Goal: Information Seeking & Learning: Learn about a topic

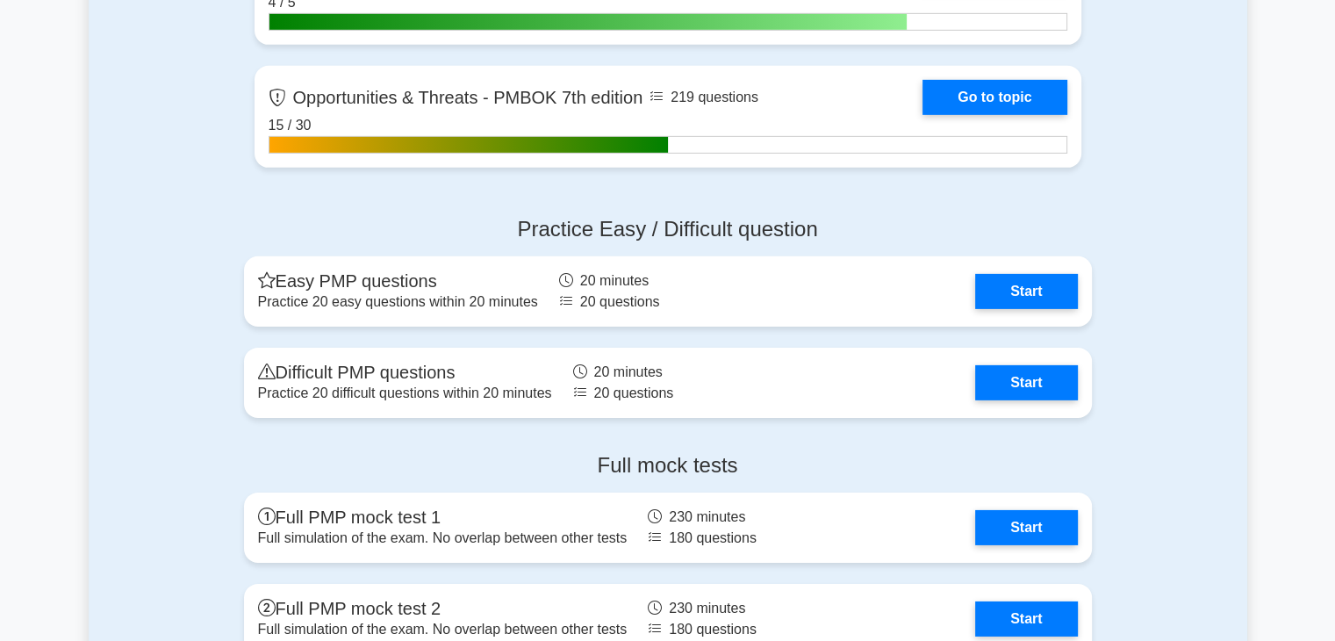
scroll to position [5581, 0]
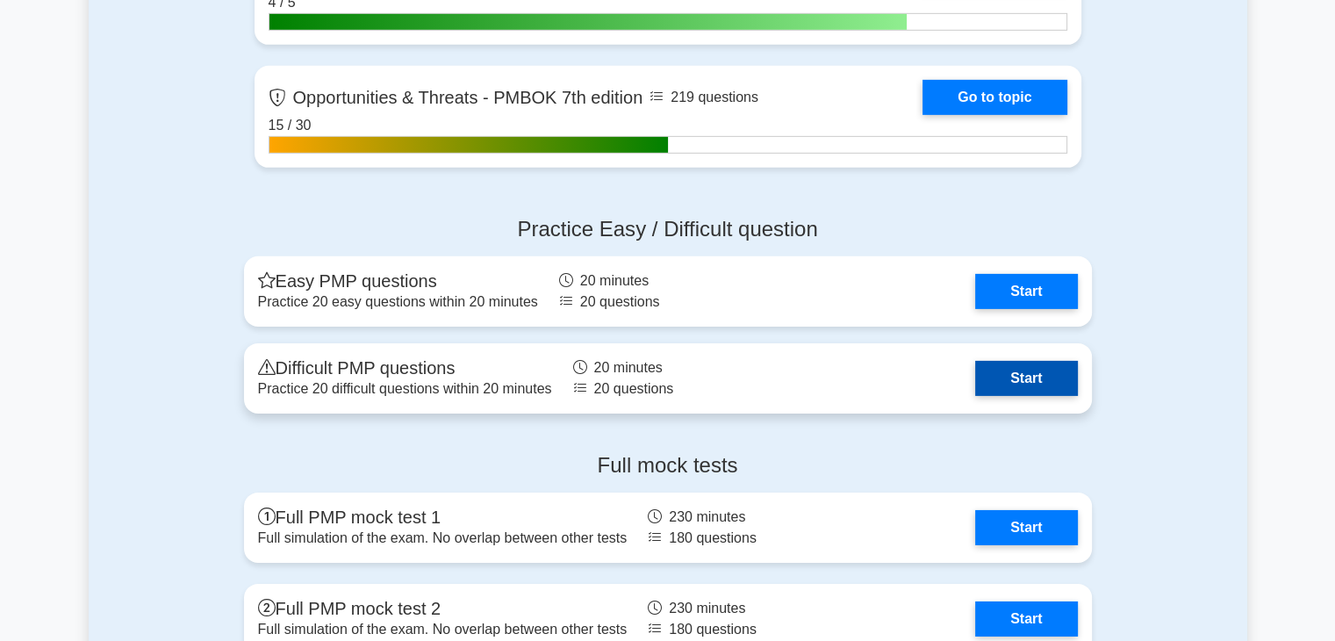
click at [996, 383] on link "Start" at bounding box center [1026, 378] width 102 height 35
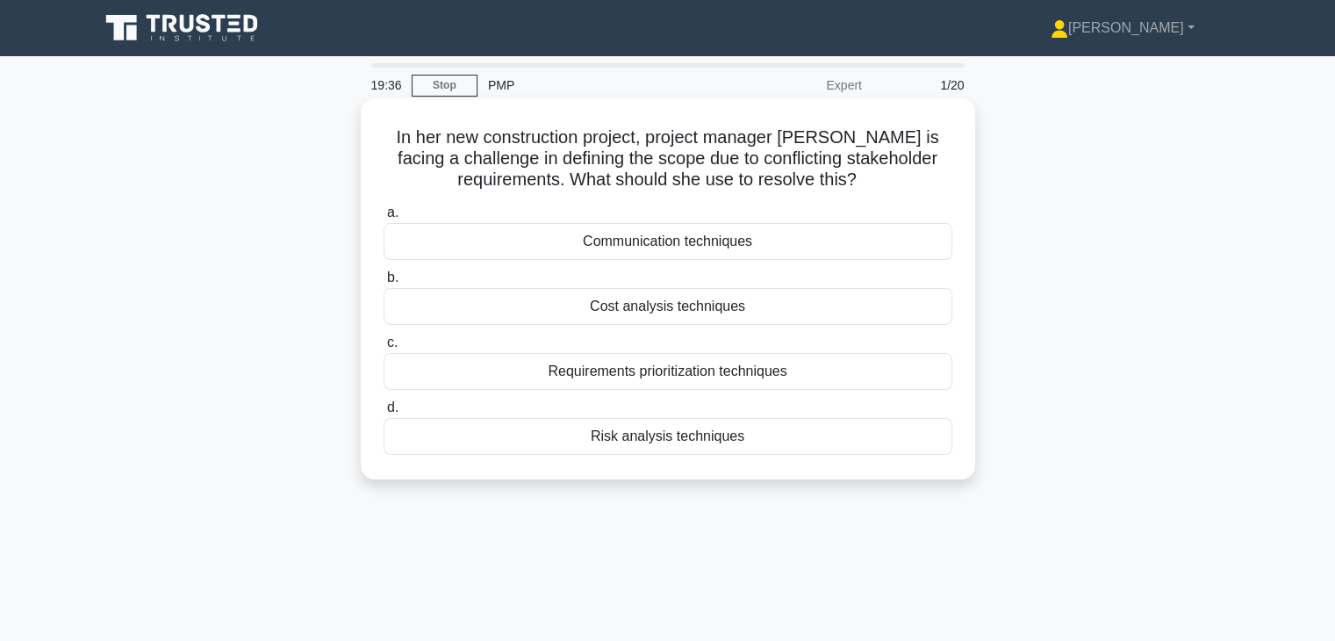
click at [701, 362] on div "Requirements prioritization techniques" at bounding box center [667, 371] width 569 height 37
click at [383, 348] on input "c. Requirements prioritization techniques" at bounding box center [383, 342] width 0 height 11
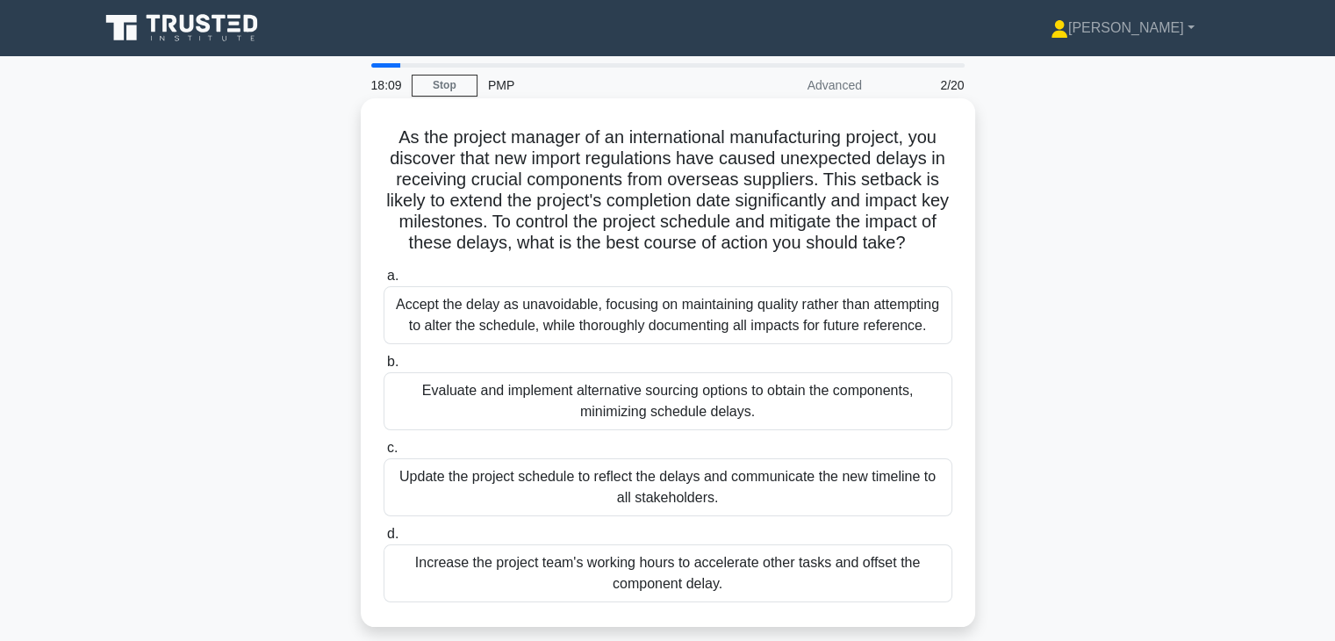
click at [739, 394] on div "Evaluate and implement alternative sourcing options to obtain the components, m…" at bounding box center [667, 401] width 569 height 58
click at [383, 368] on input "b. Evaluate and implement alternative sourcing options to obtain the components…" at bounding box center [383, 361] width 0 height 11
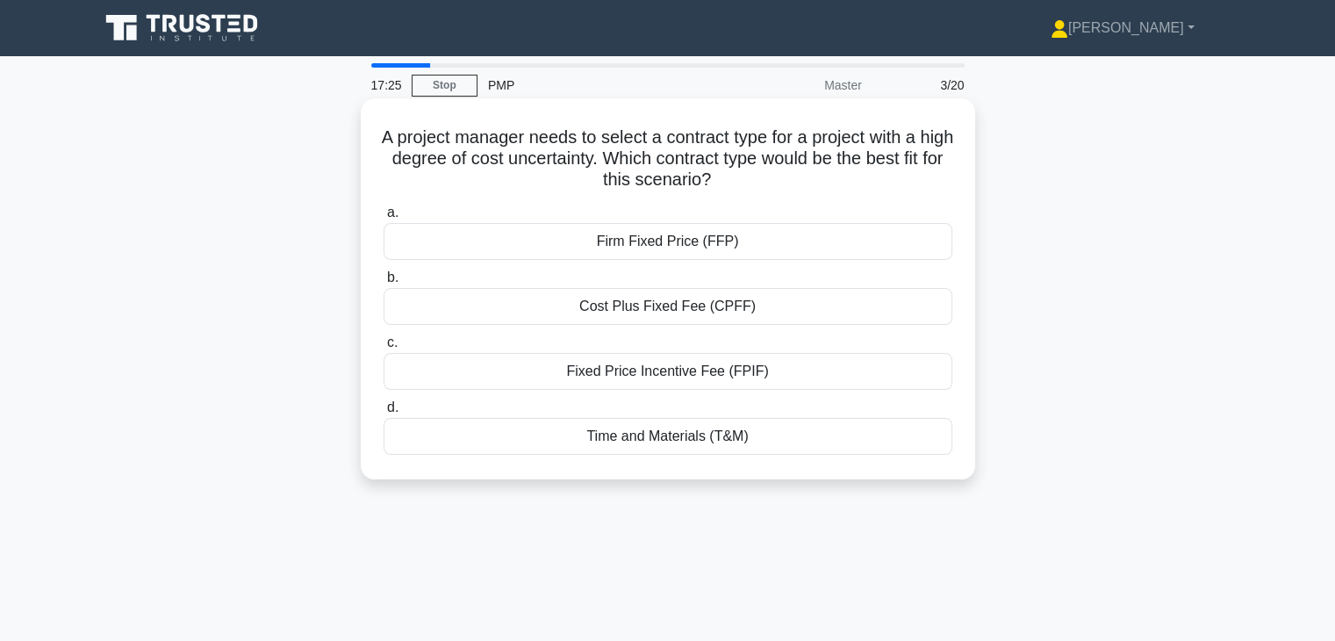
click at [697, 433] on div "Time and Materials (T&M)" at bounding box center [667, 436] width 569 height 37
click at [383, 413] on input "d. Time and Materials (T&M)" at bounding box center [383, 407] width 0 height 11
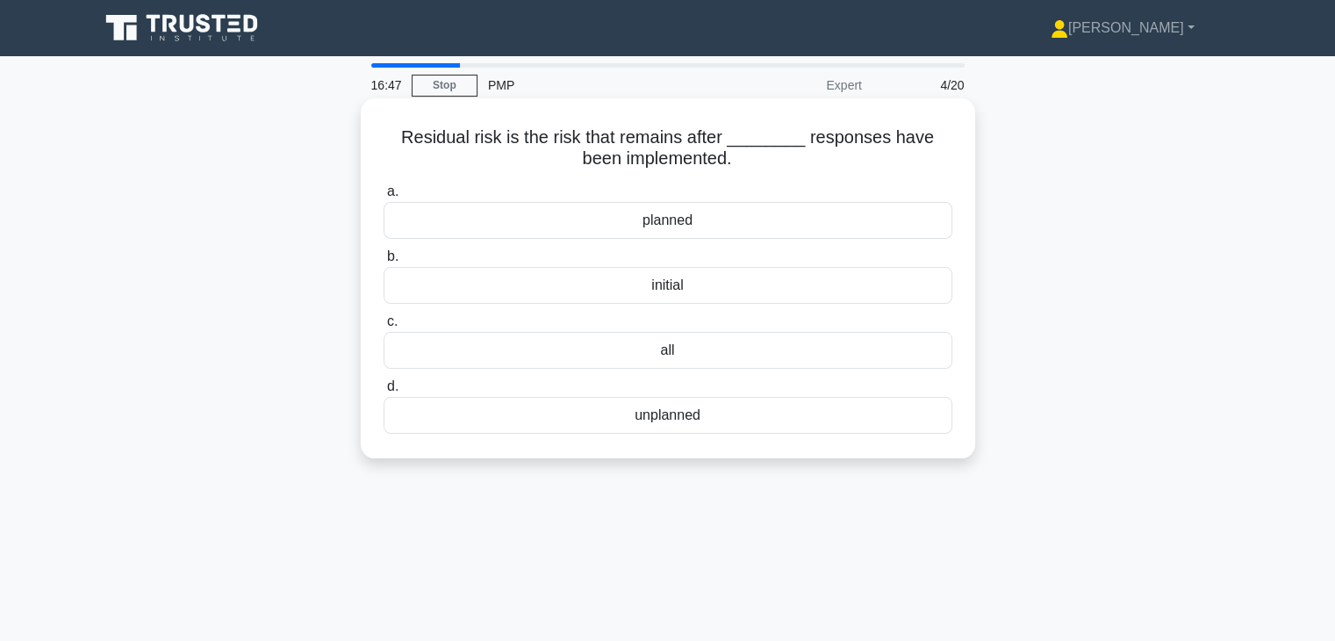
click at [714, 226] on div "planned" at bounding box center [667, 220] width 569 height 37
click at [383, 197] on input "a. planned" at bounding box center [383, 191] width 0 height 11
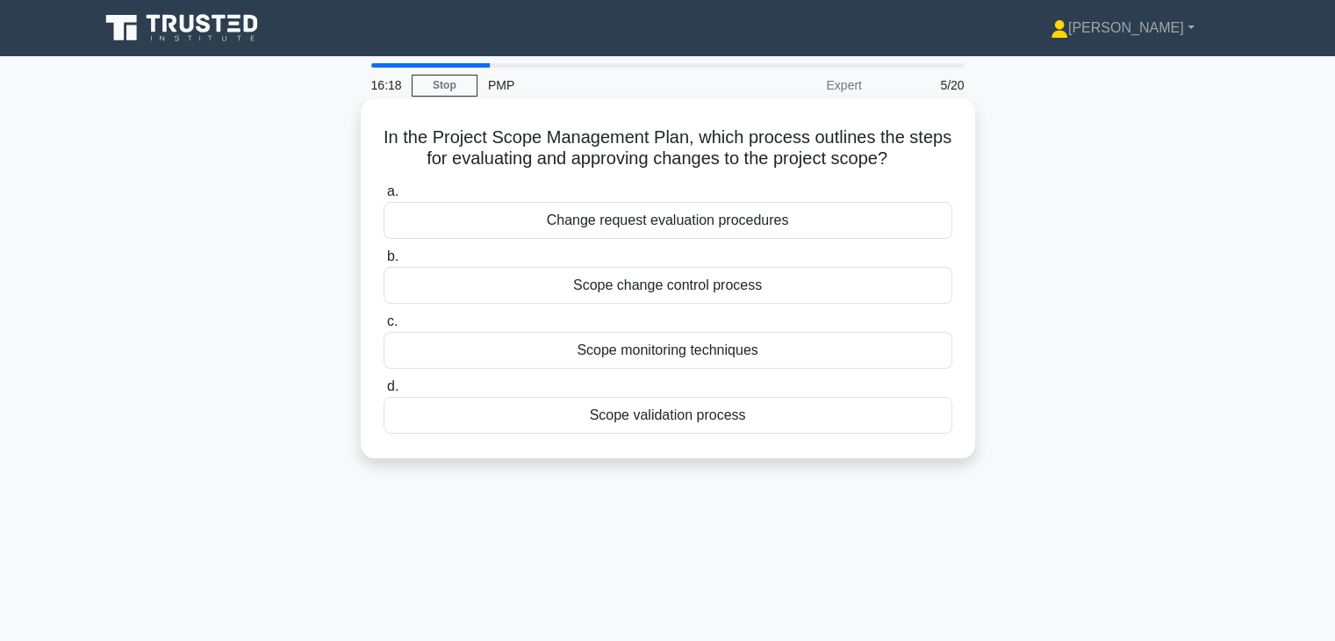
click at [773, 415] on div "Scope validation process" at bounding box center [667, 415] width 569 height 37
click at [383, 392] on input "d. Scope validation process" at bounding box center [383, 386] width 0 height 11
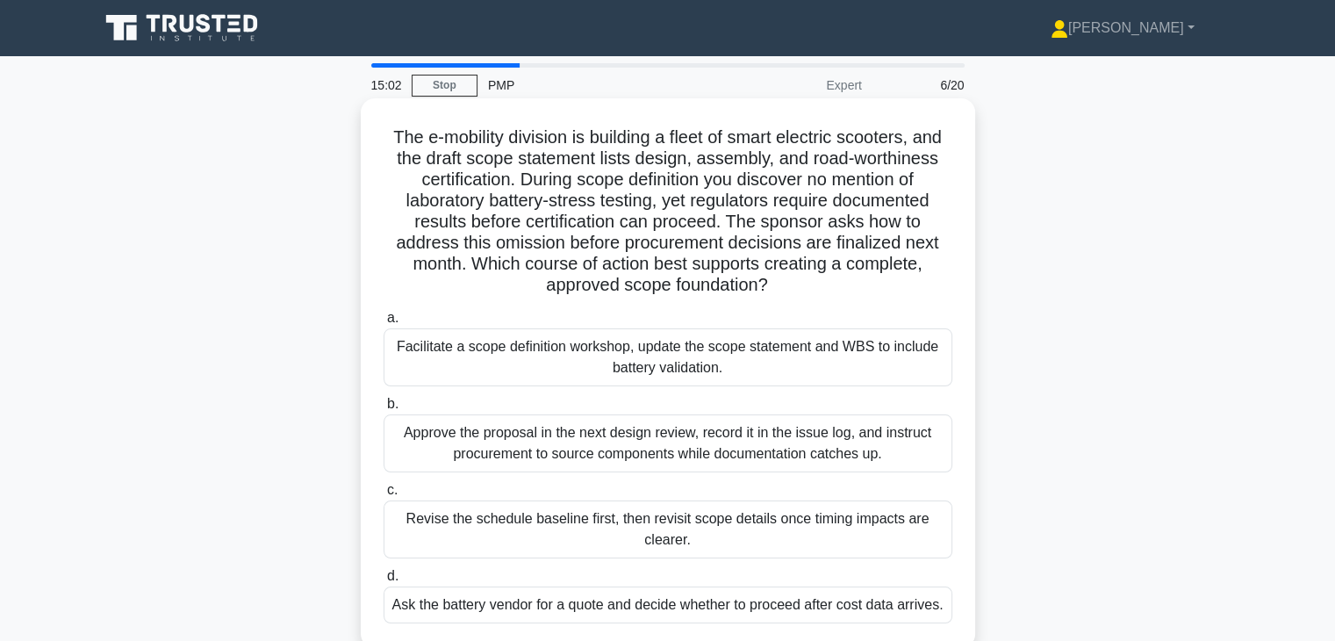
click at [836, 374] on div "Facilitate a scope definition workshop, update the scope statement and WBS to i…" at bounding box center [667, 357] width 569 height 58
click at [383, 324] on input "a. Facilitate a scope definition workshop, update the scope statement and WBS t…" at bounding box center [383, 317] width 0 height 11
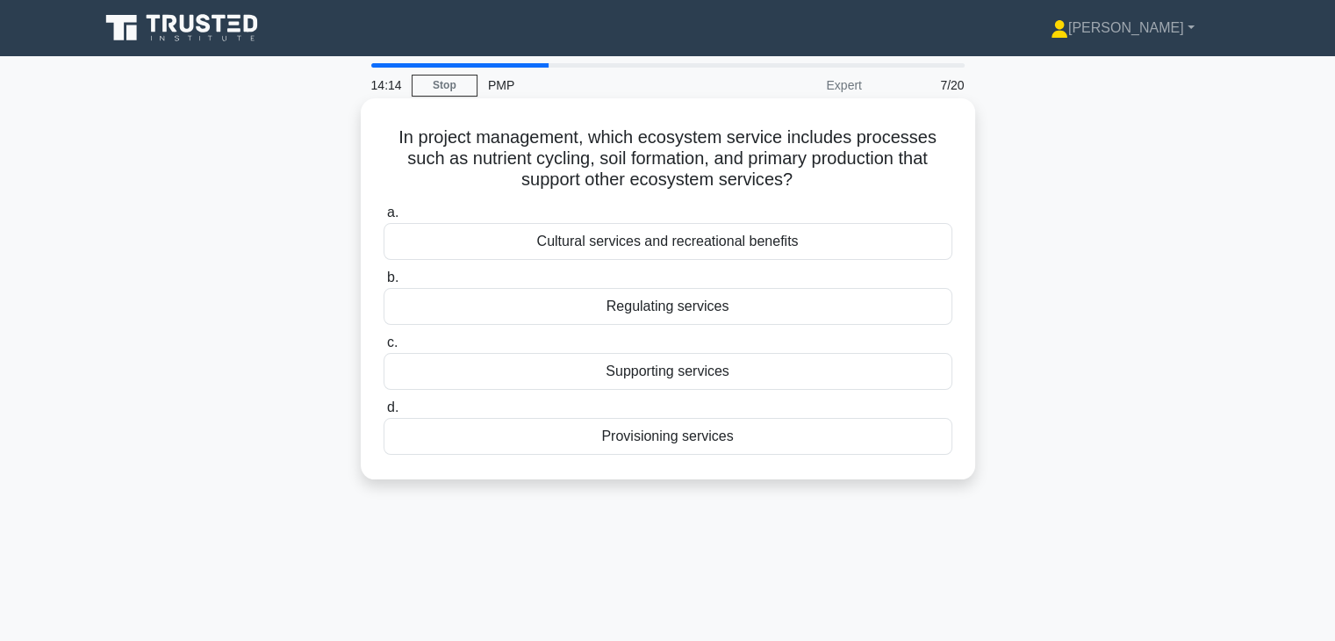
click at [760, 436] on div "Provisioning services" at bounding box center [667, 436] width 569 height 37
click at [383, 413] on input "d. Provisioning services" at bounding box center [383, 407] width 0 height 11
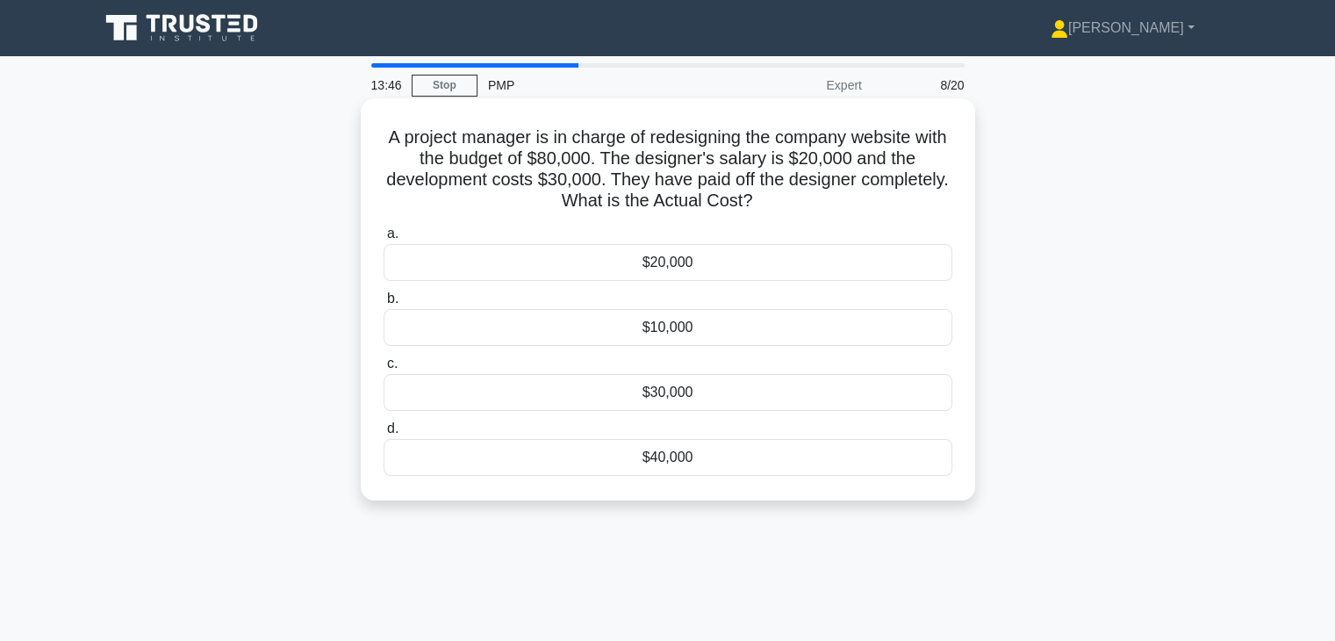
click at [771, 265] on div "$20,000" at bounding box center [667, 262] width 569 height 37
click at [383, 240] on input "a. $20,000" at bounding box center [383, 233] width 0 height 11
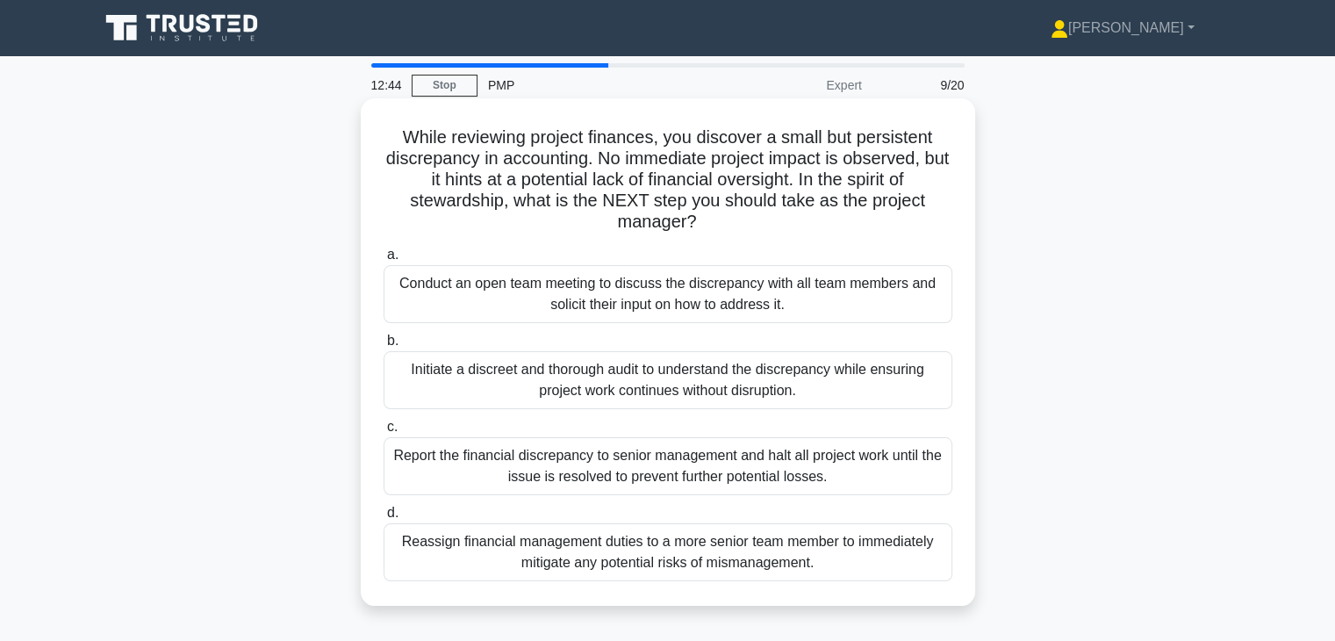
click at [792, 387] on div "Initiate a discreet and thorough audit to understand the discrepancy while ensu…" at bounding box center [667, 380] width 569 height 58
click at [383, 347] on input "b. Initiate a discreet and thorough audit to understand the discrepancy while e…" at bounding box center [383, 340] width 0 height 11
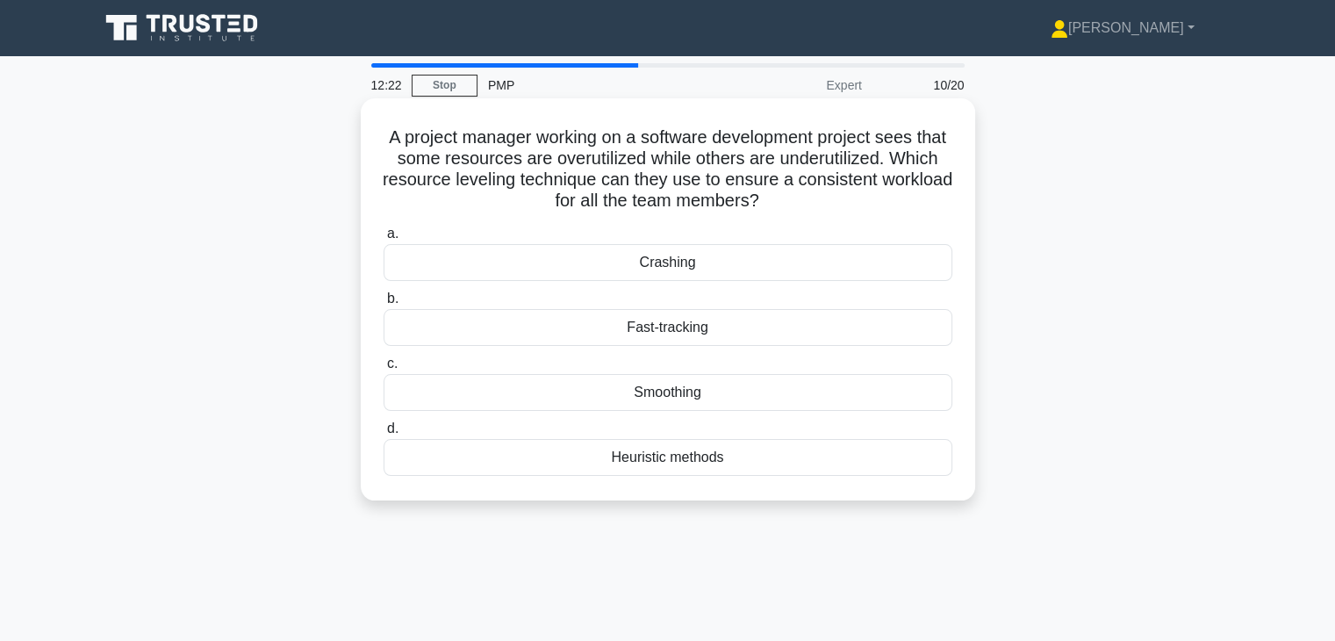
click at [771, 396] on div "Smoothing" at bounding box center [667, 392] width 569 height 37
click at [383, 369] on input "c. Smoothing" at bounding box center [383, 363] width 0 height 11
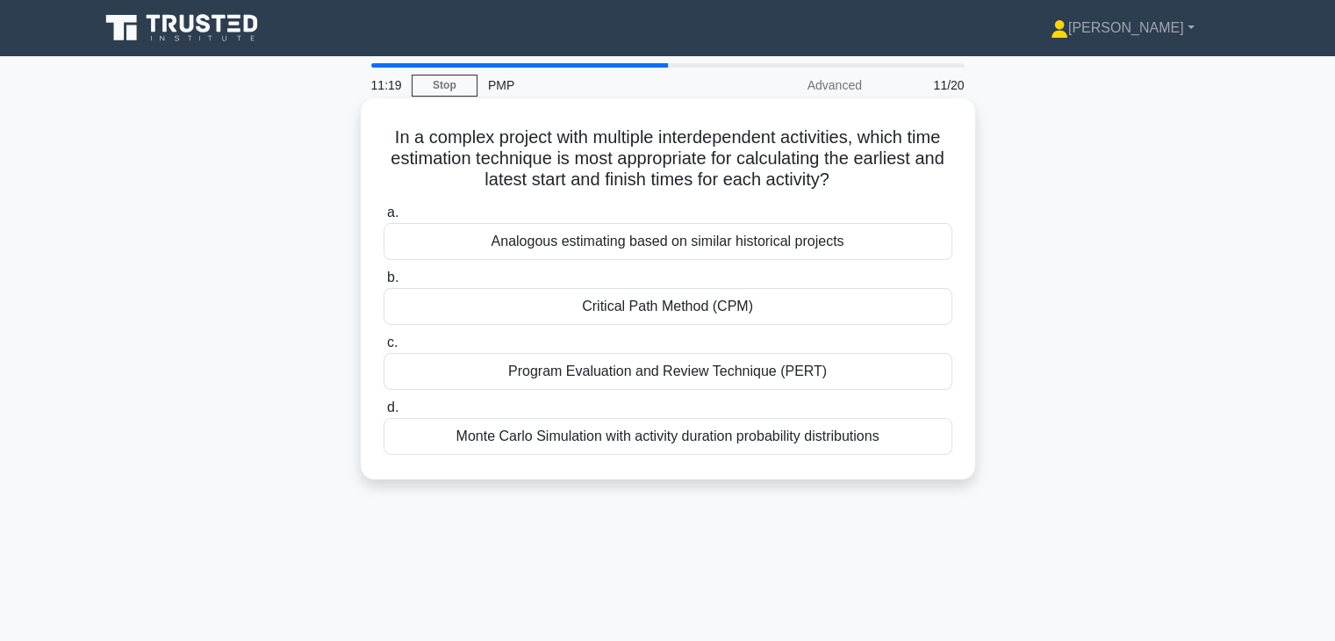
click at [737, 301] on div "Critical Path Method (CPM)" at bounding box center [667, 306] width 569 height 37
click at [383, 283] on input "b. Critical Path Method (CPM)" at bounding box center [383, 277] width 0 height 11
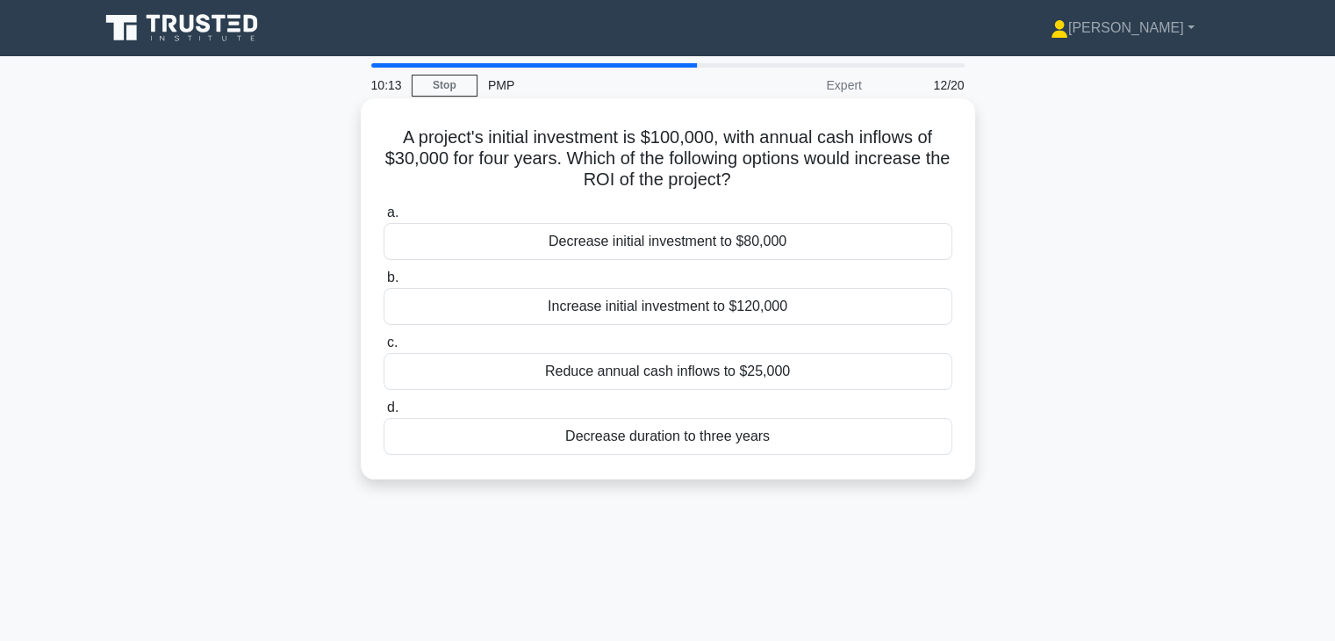
click at [780, 236] on div "Decrease initial investment to $80,000" at bounding box center [667, 241] width 569 height 37
click at [383, 218] on input "a. Decrease initial investment to $80,000" at bounding box center [383, 212] width 0 height 11
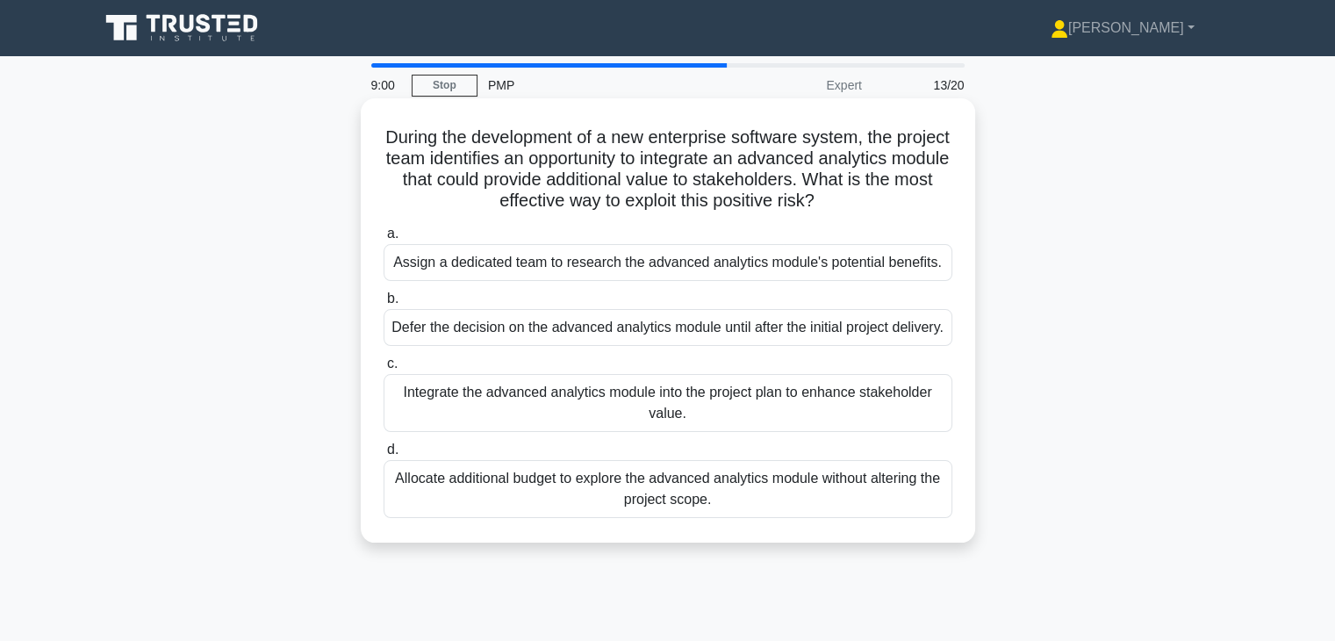
click at [773, 260] on div "Assign a dedicated team to research the advanced analytics module's potential b…" at bounding box center [667, 262] width 569 height 37
click at [383, 240] on input "a. Assign a dedicated team to research the advanced analytics module's potentia…" at bounding box center [383, 233] width 0 height 11
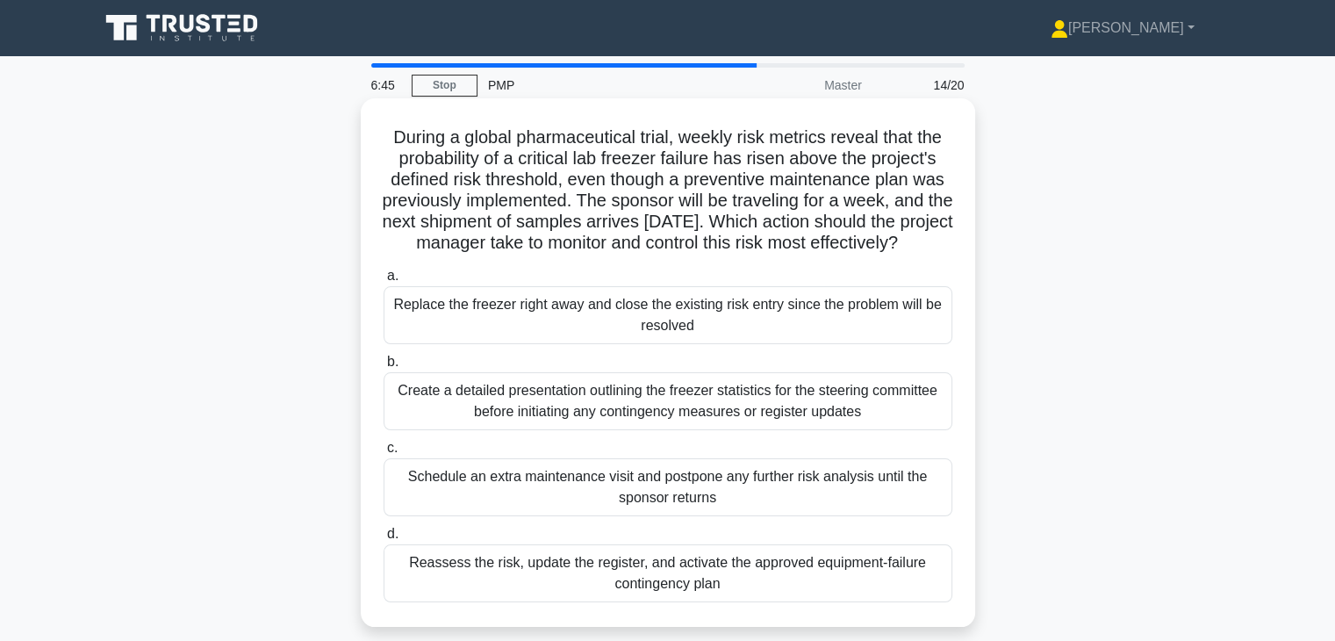
click at [720, 584] on div "Reassess the risk, update the register, and activate the approved equipment-fai…" at bounding box center [667, 573] width 569 height 58
click at [383, 540] on input "d. Reassess the risk, update the register, and activate the approved equipment-…" at bounding box center [383, 533] width 0 height 11
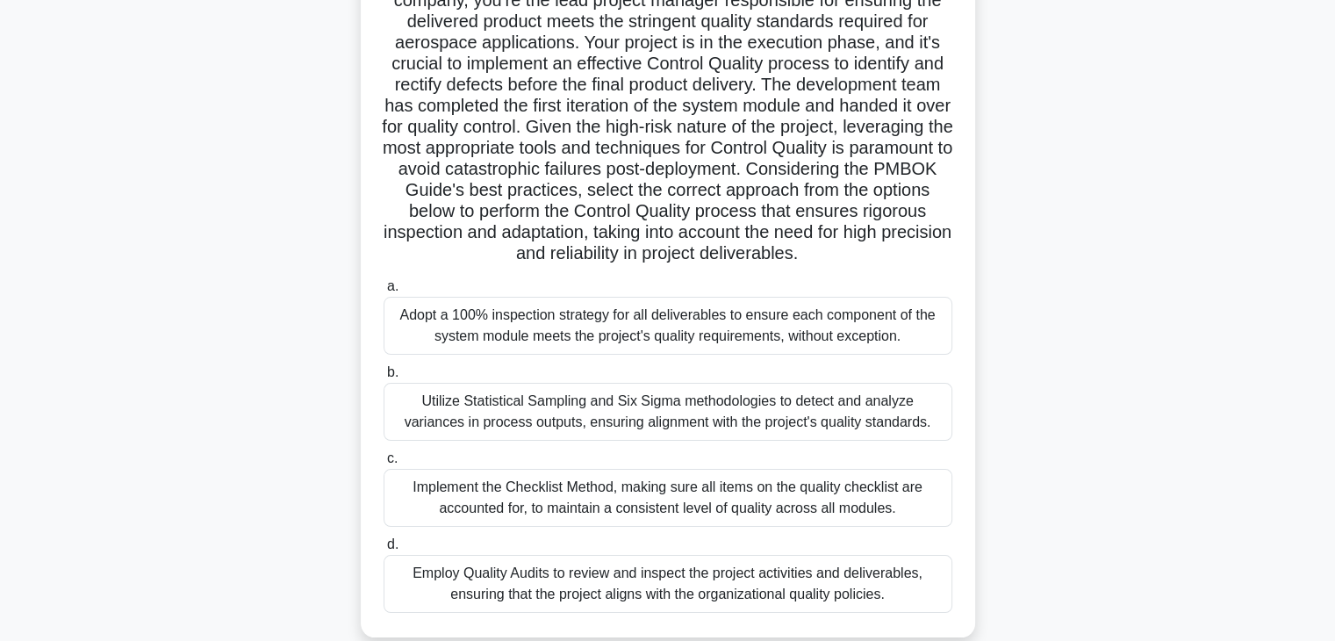
scroll to position [157, 0]
click at [743, 526] on div "Implement the Checklist Method, making sure all items on the quality checklist …" at bounding box center [667, 498] width 569 height 58
click at [383, 465] on input "c. Implement the Checklist Method, making sure all items on the quality checkli…" at bounding box center [383, 459] width 0 height 11
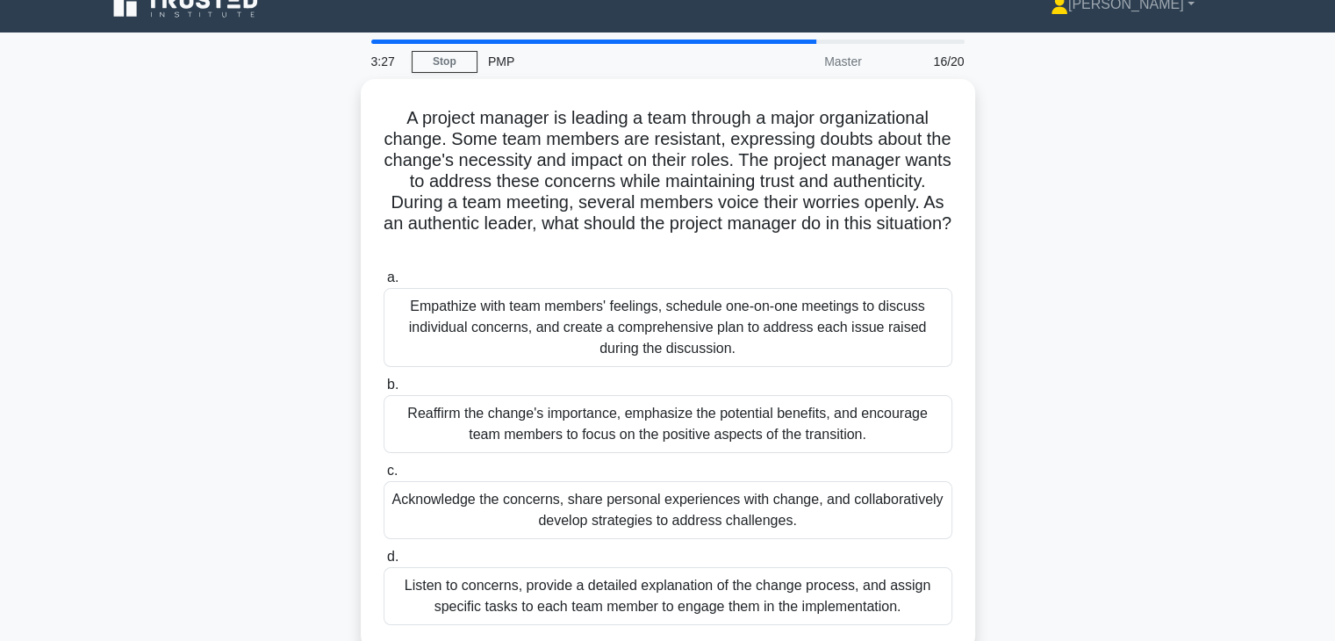
scroll to position [21, 0]
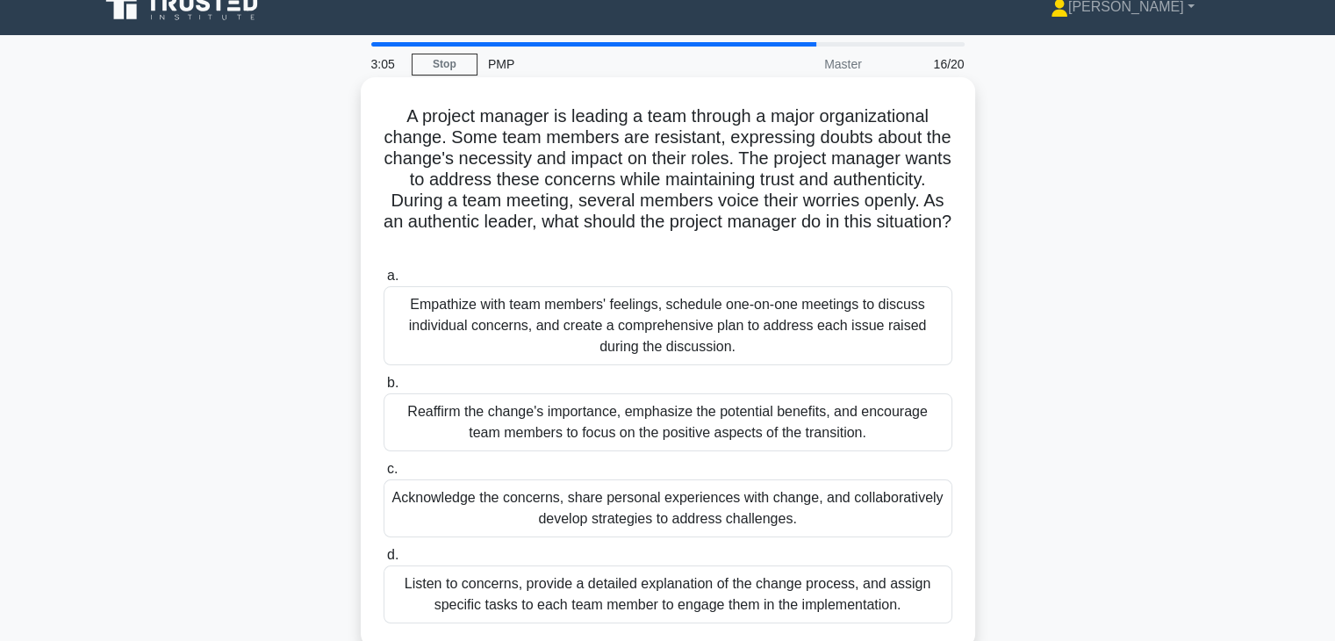
click at [753, 328] on div "Empathize with team members' feelings, schedule one-on-one meetings to discuss …" at bounding box center [667, 325] width 569 height 79
click at [383, 282] on input "a. Empathize with team members' feelings, schedule one-on-one meetings to discu…" at bounding box center [383, 275] width 0 height 11
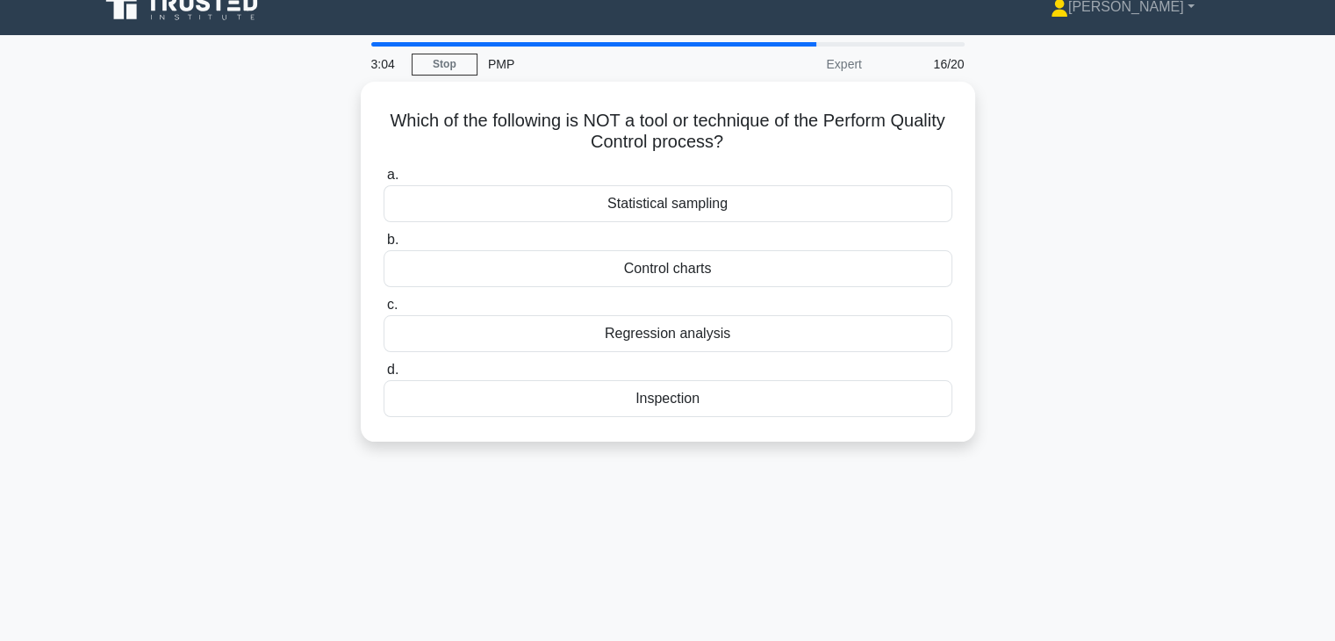
scroll to position [0, 0]
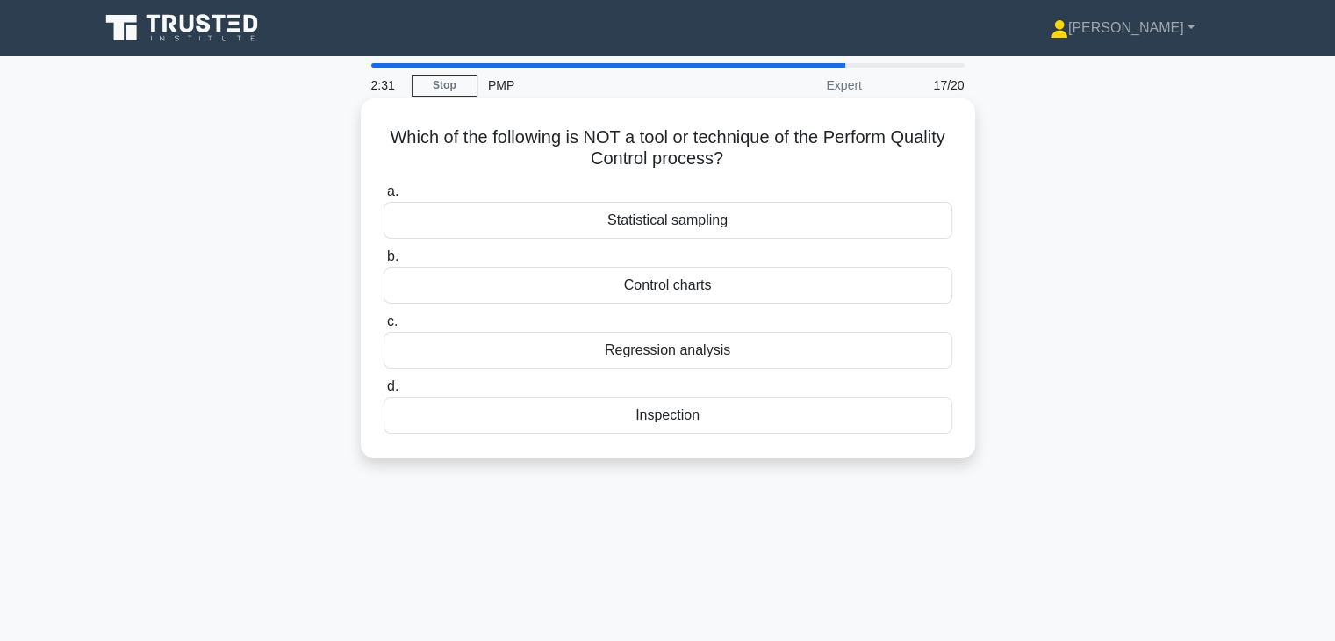
click at [724, 291] on div "Control charts" at bounding box center [667, 285] width 569 height 37
click at [383, 262] on input "b. Control charts" at bounding box center [383, 256] width 0 height 11
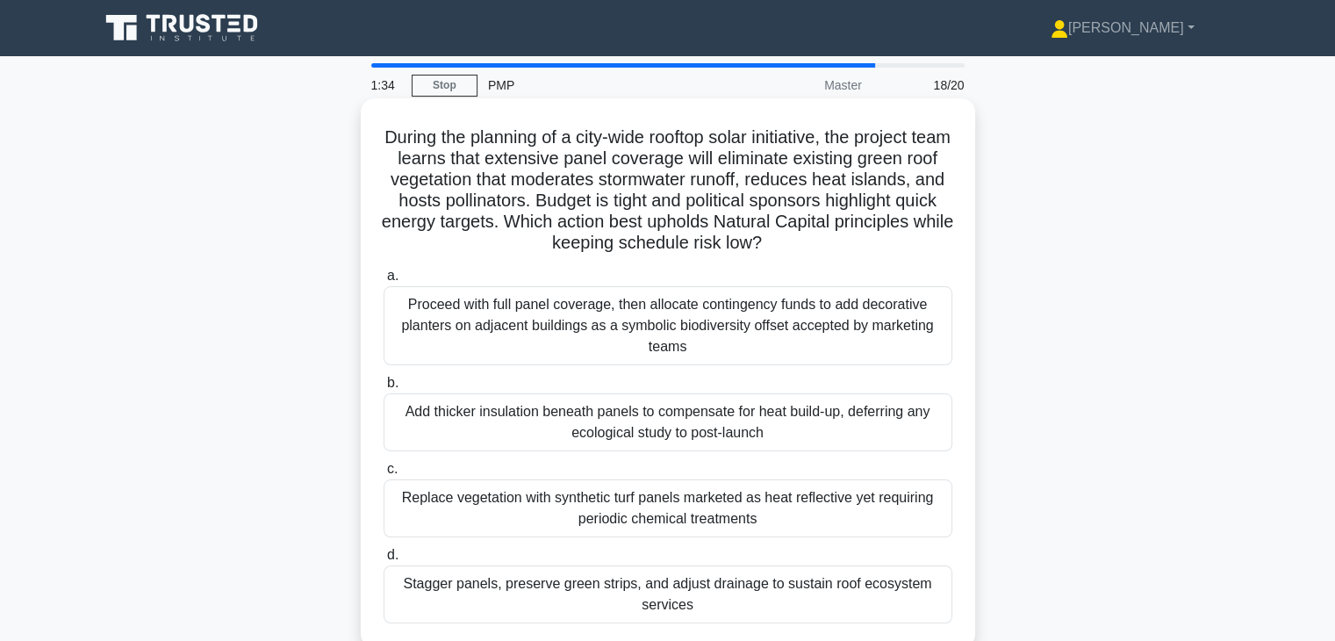
click at [740, 591] on div "Stagger panels, preserve green strips, and adjust drainage to sustain roof ecos…" at bounding box center [667, 594] width 569 height 58
click at [383, 561] on input "d. Stagger panels, preserve green strips, and adjust drainage to sustain roof e…" at bounding box center [383, 554] width 0 height 11
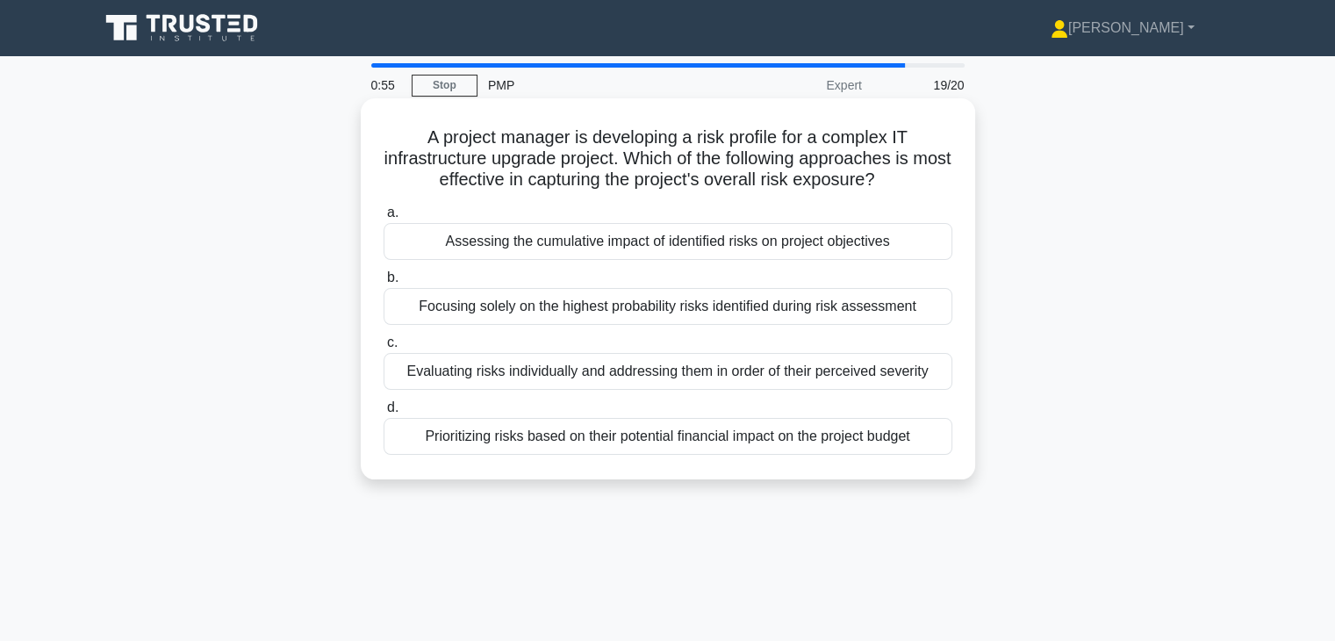
click at [730, 254] on div "Assessing the cumulative impact of identified risks on project objectives" at bounding box center [667, 241] width 569 height 37
click at [383, 218] on input "a. Assessing the cumulative impact of identified risks on project objectives" at bounding box center [383, 212] width 0 height 11
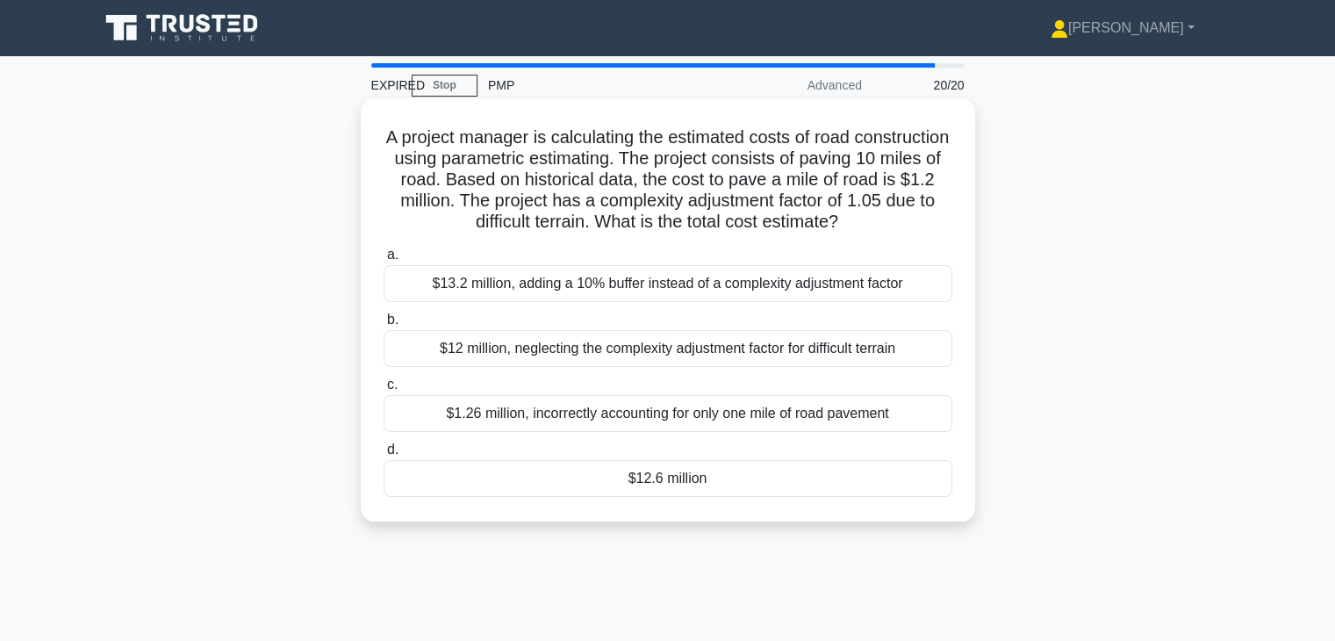
click at [744, 414] on div "$1.26 million, incorrectly accounting for only one mile of road pavement" at bounding box center [667, 413] width 569 height 37
click at [383, 390] on input "c. $1.26 million, incorrectly accounting for only one mile of road pavement" at bounding box center [383, 384] width 0 height 11
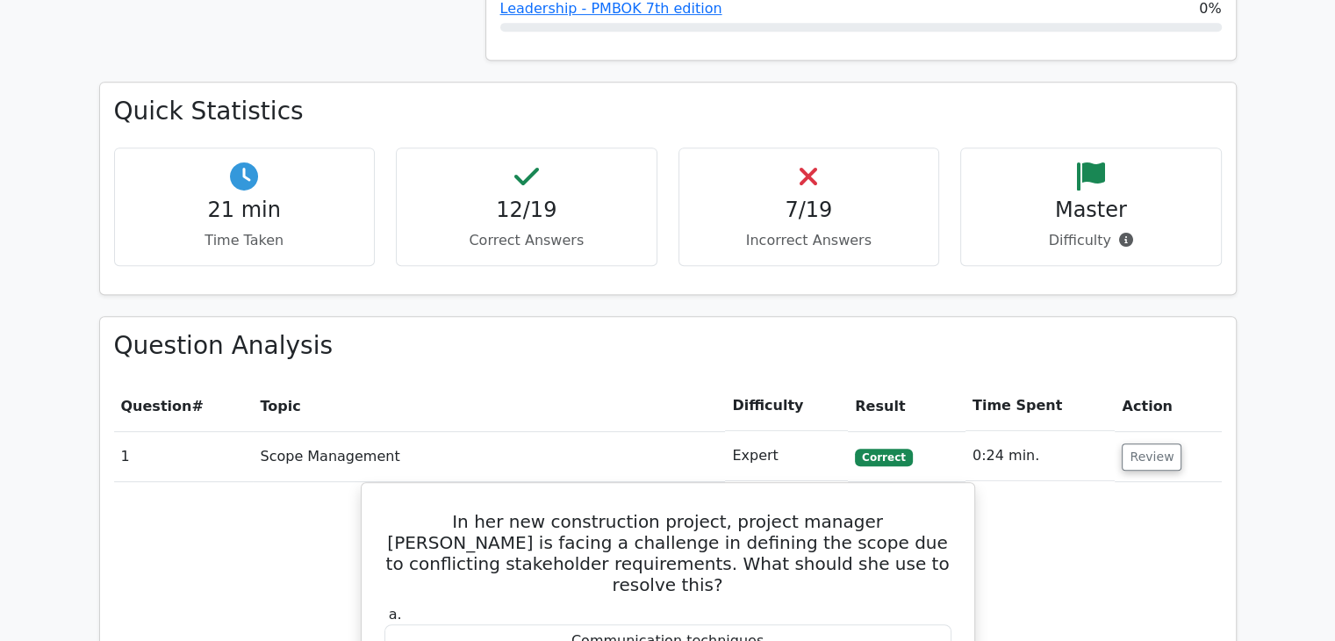
scroll to position [841, 0]
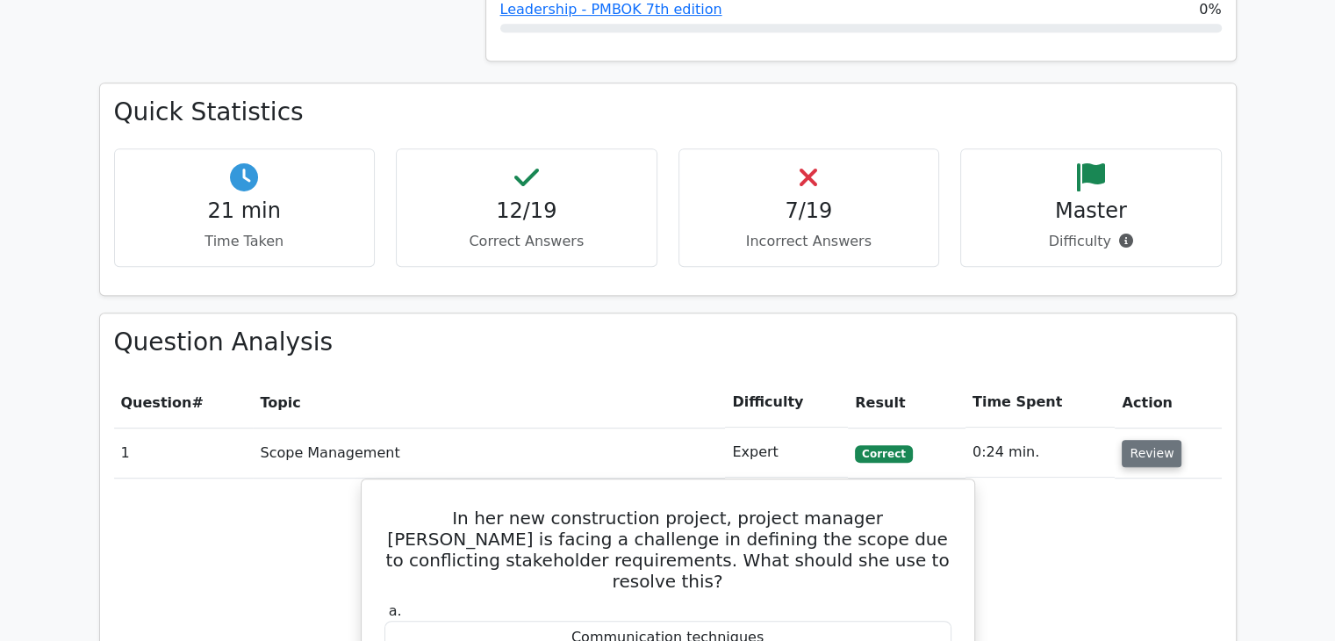
click at [1159, 451] on button "Review" at bounding box center [1151, 453] width 60 height 27
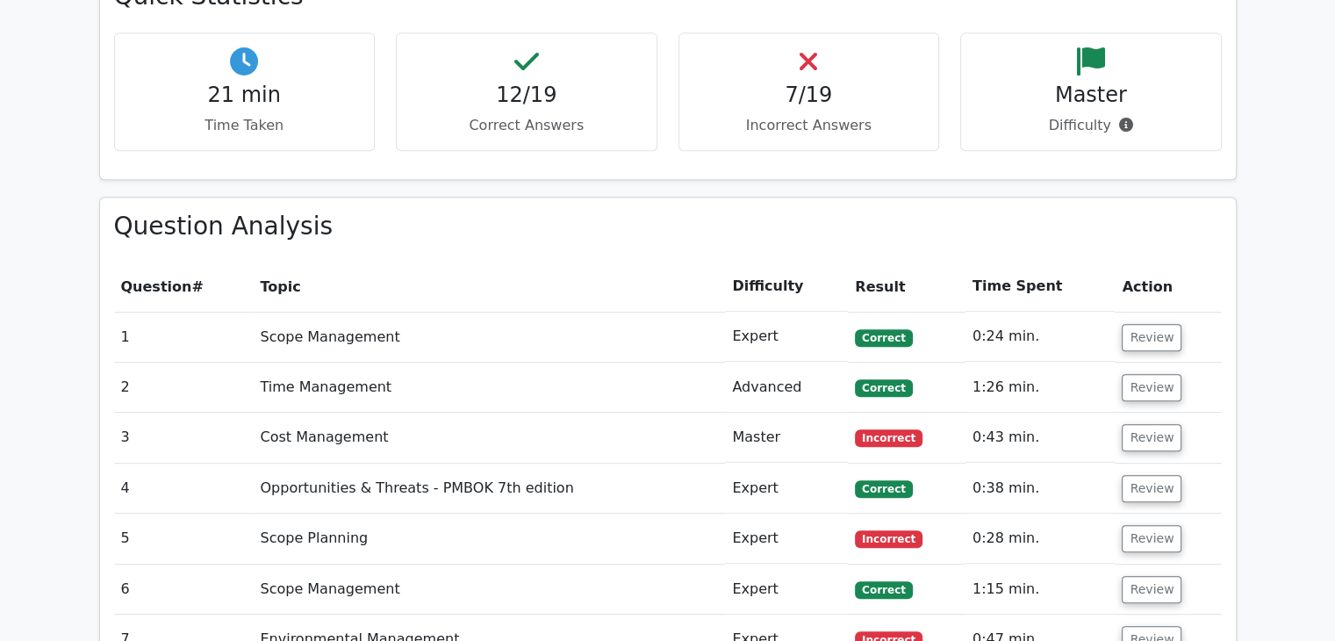
scroll to position [956, 0]
click at [1144, 438] on button "Review" at bounding box center [1151, 438] width 60 height 27
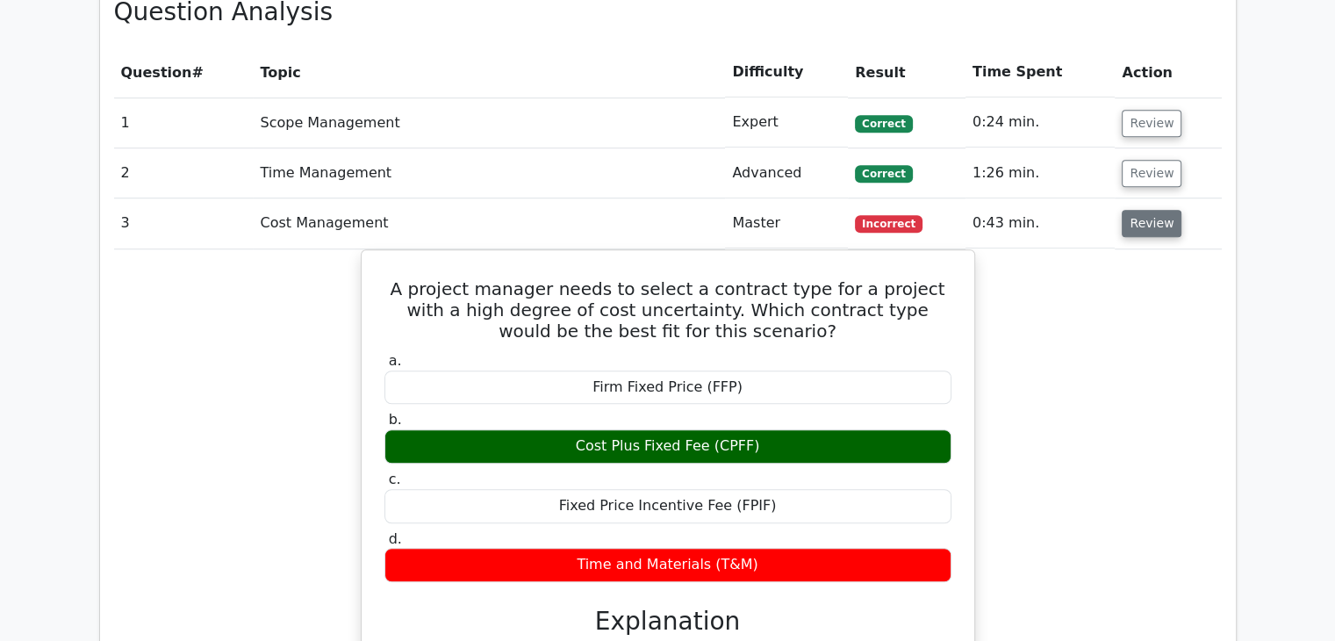
scroll to position [1167, 0]
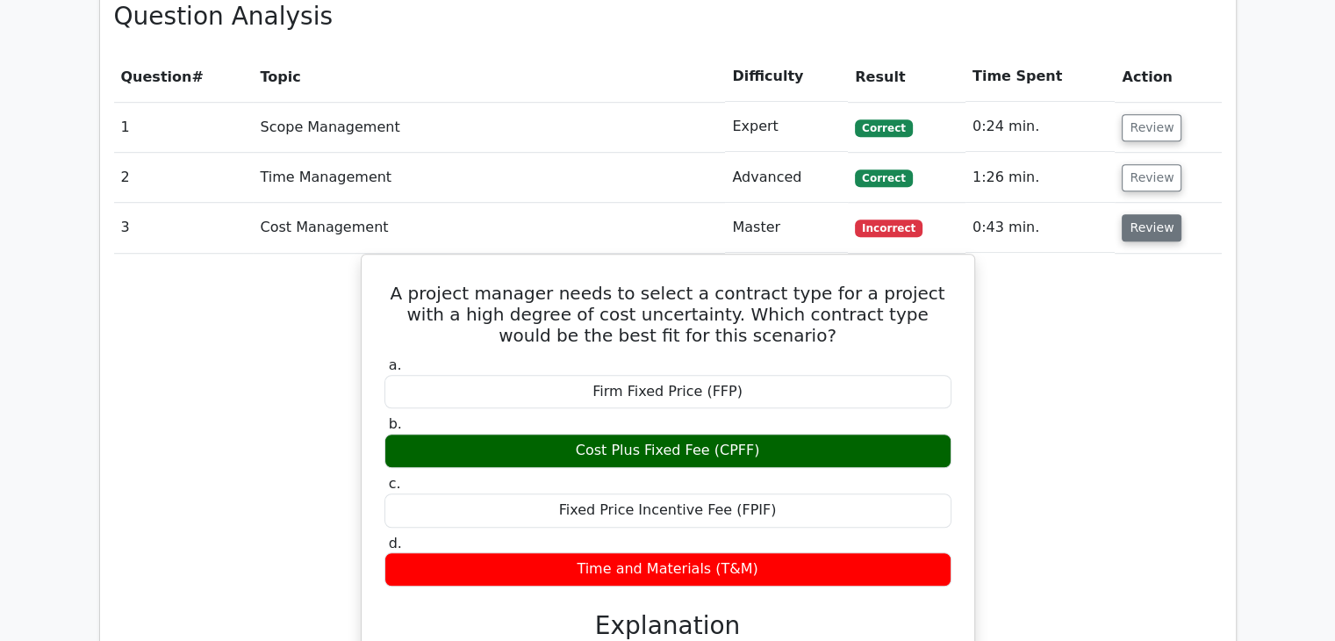
click at [1149, 233] on button "Review" at bounding box center [1151, 227] width 60 height 27
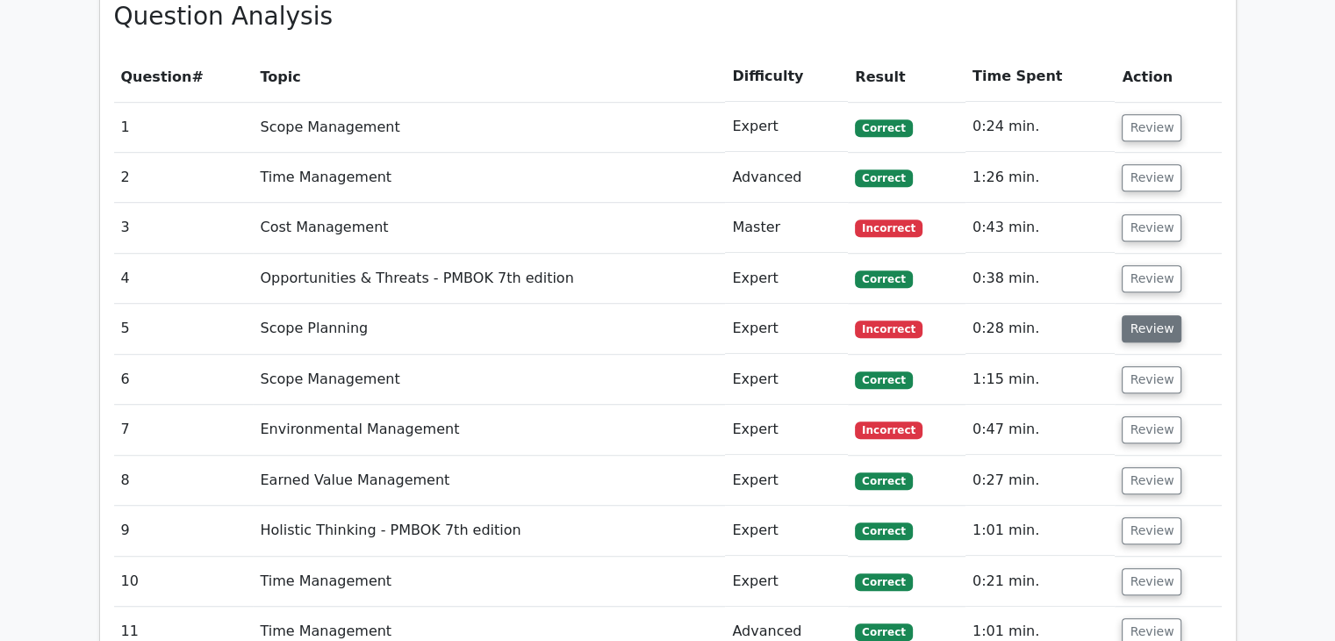
click at [1149, 340] on button "Review" at bounding box center [1151, 328] width 60 height 27
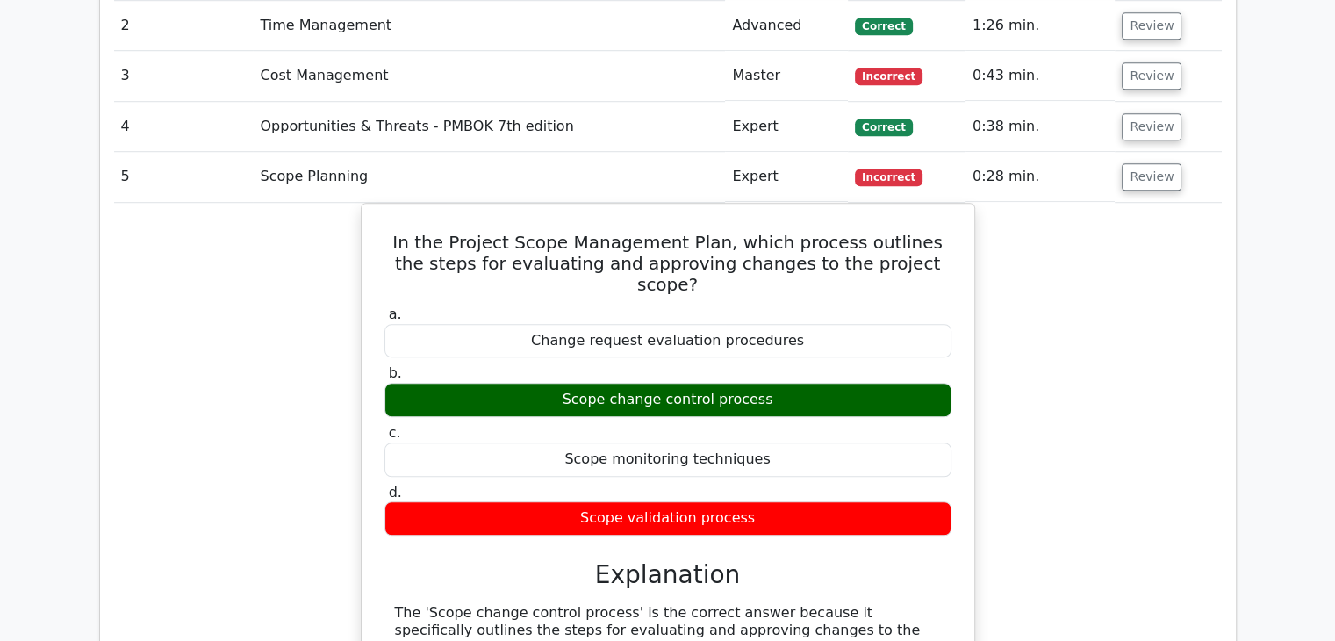
scroll to position [1318, 0]
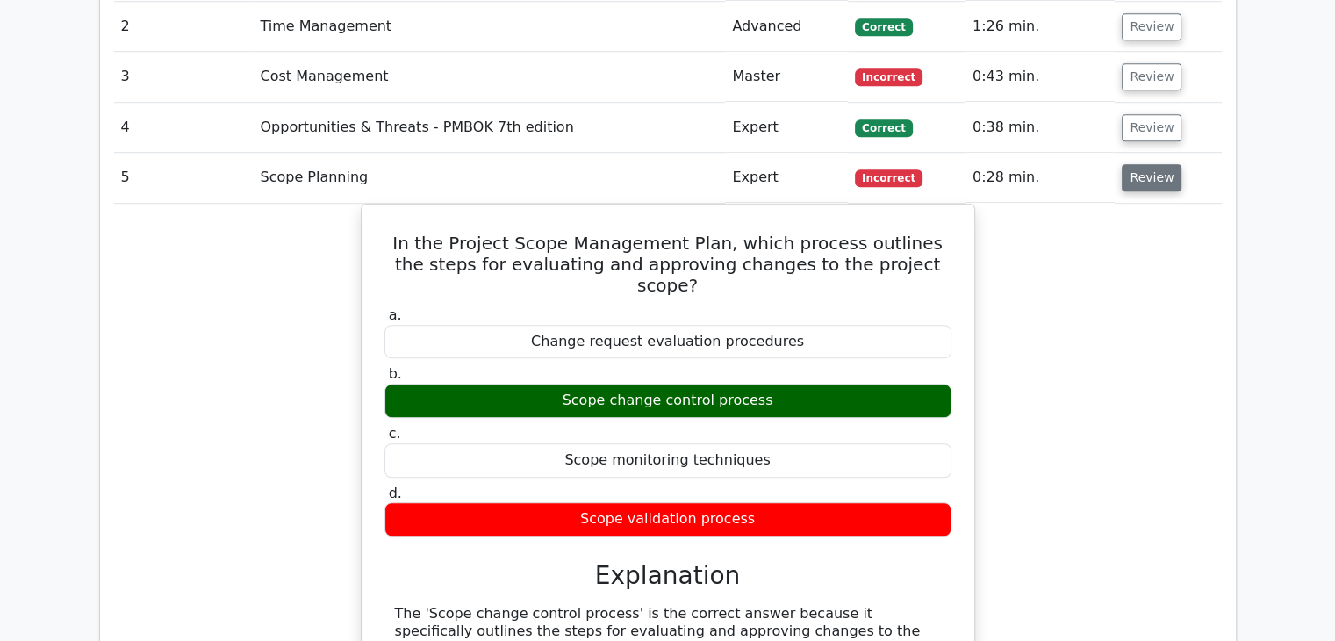
click at [1147, 167] on button "Review" at bounding box center [1151, 177] width 60 height 27
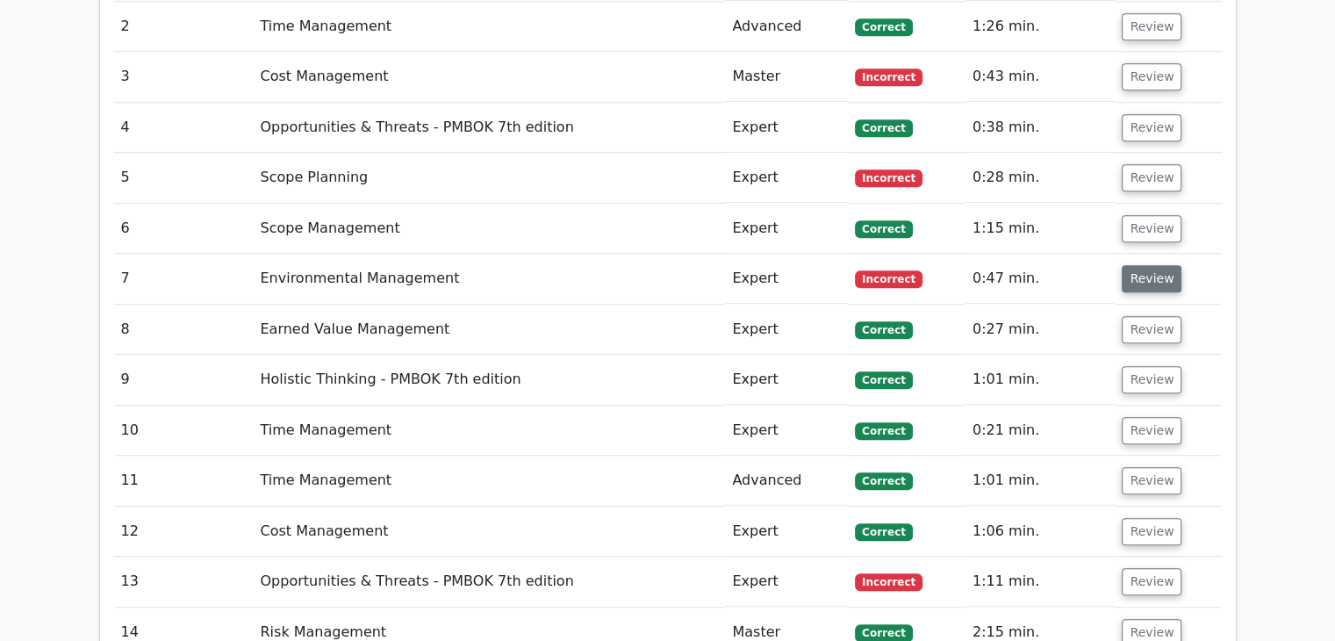
click at [1149, 289] on button "Review" at bounding box center [1151, 278] width 60 height 27
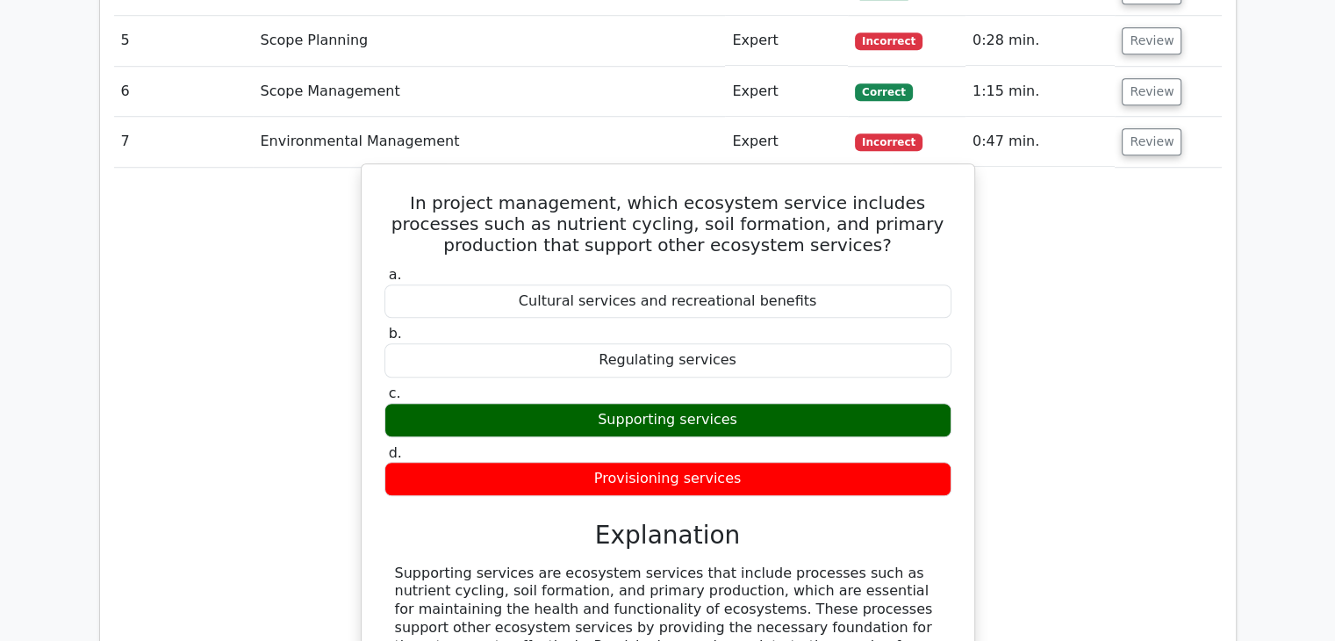
scroll to position [1445, 0]
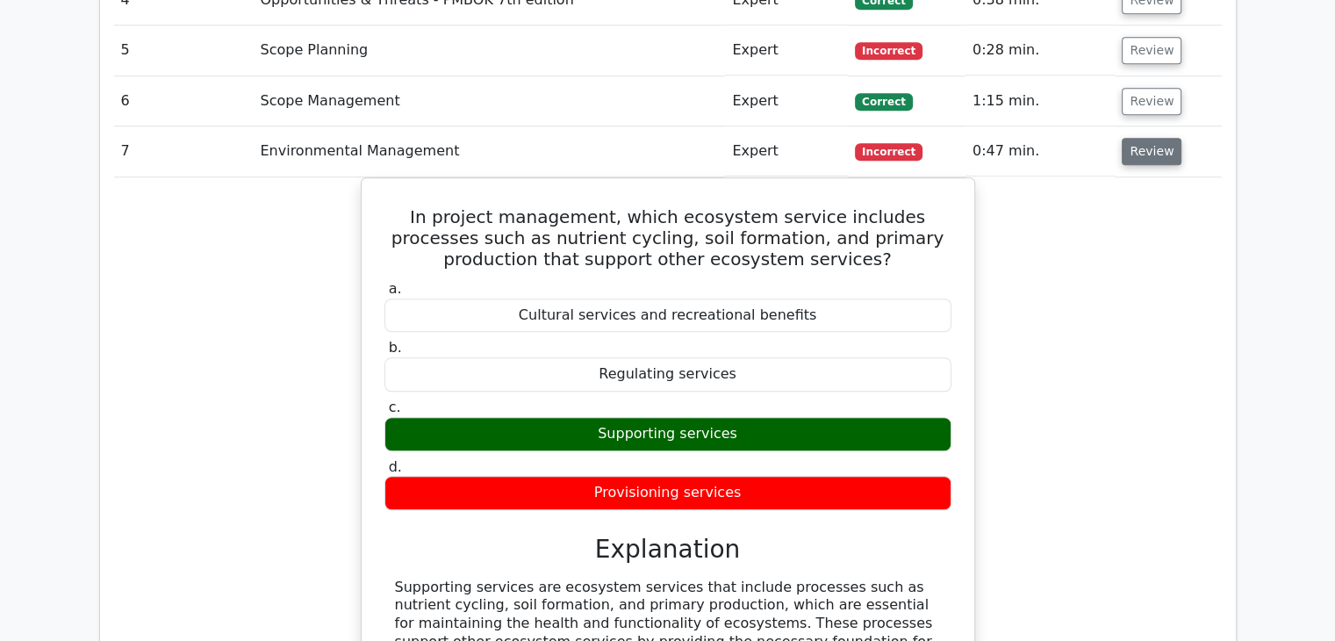
click at [1140, 140] on button "Review" at bounding box center [1151, 151] width 60 height 27
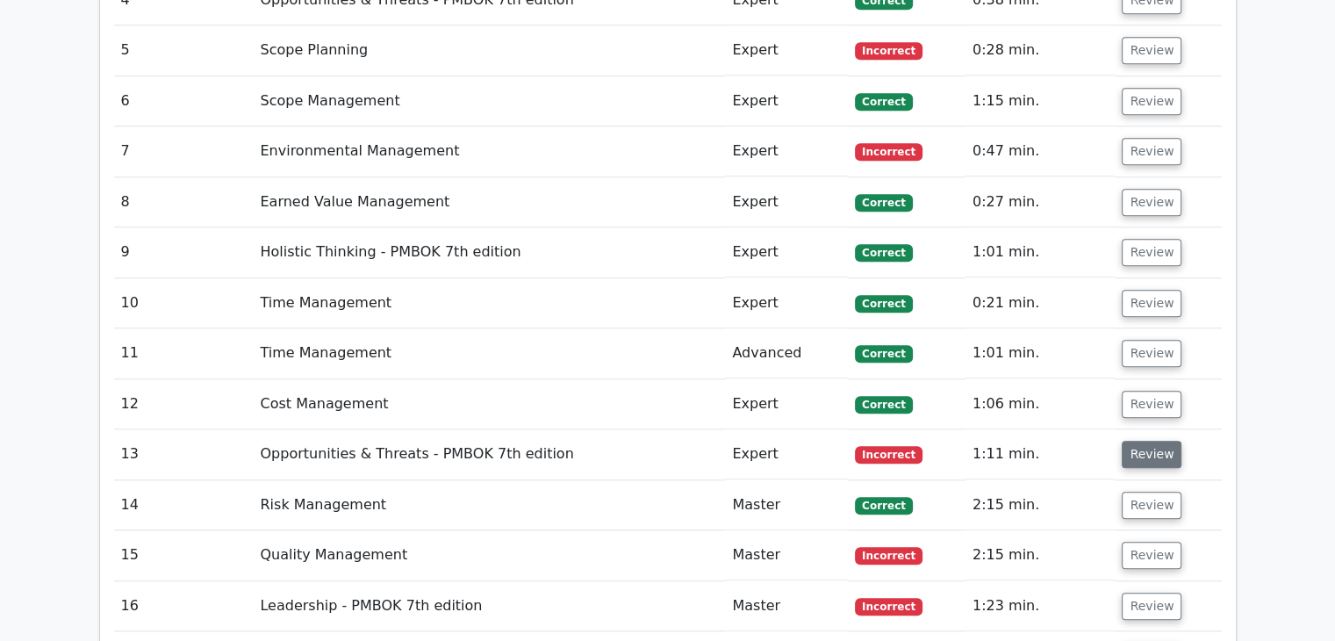
click at [1133, 449] on button "Review" at bounding box center [1151, 453] width 60 height 27
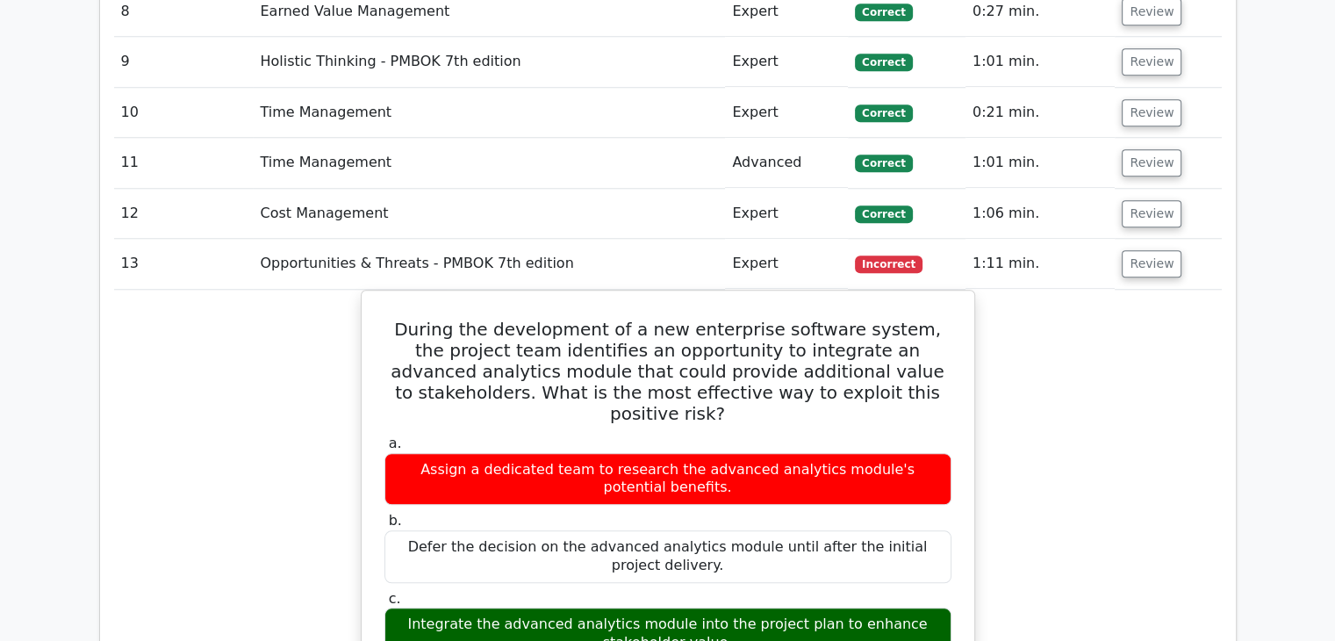
scroll to position [1632, 0]
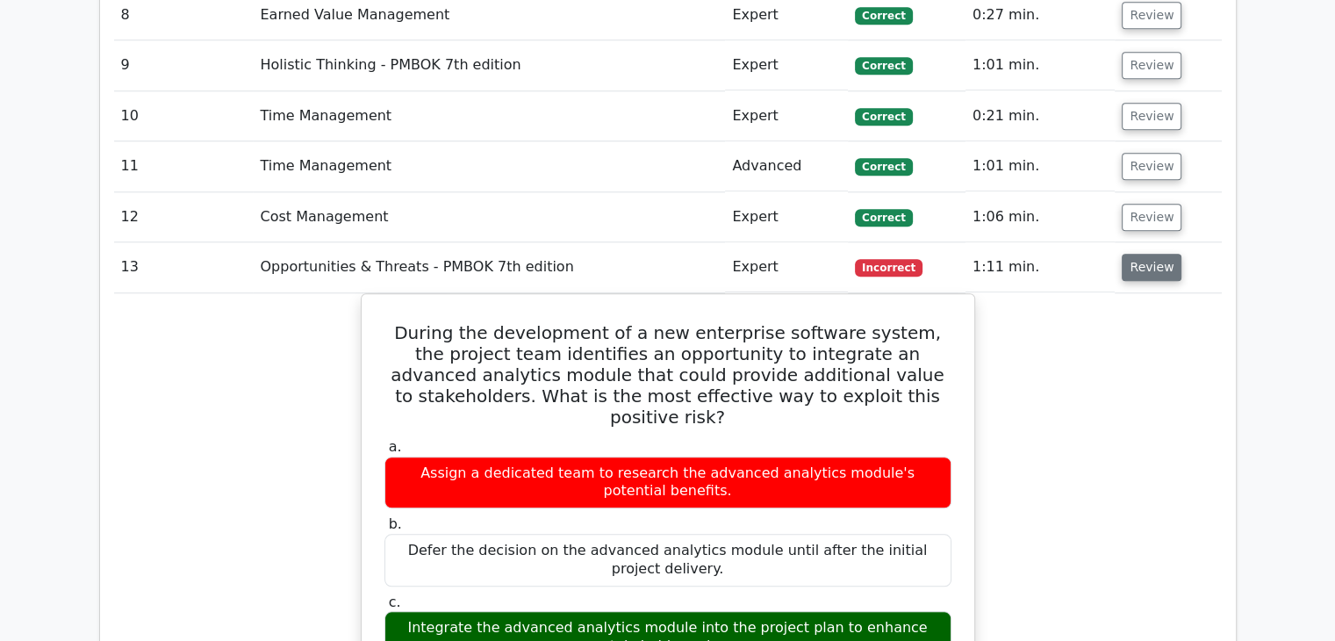
click at [1137, 264] on button "Review" at bounding box center [1151, 267] width 60 height 27
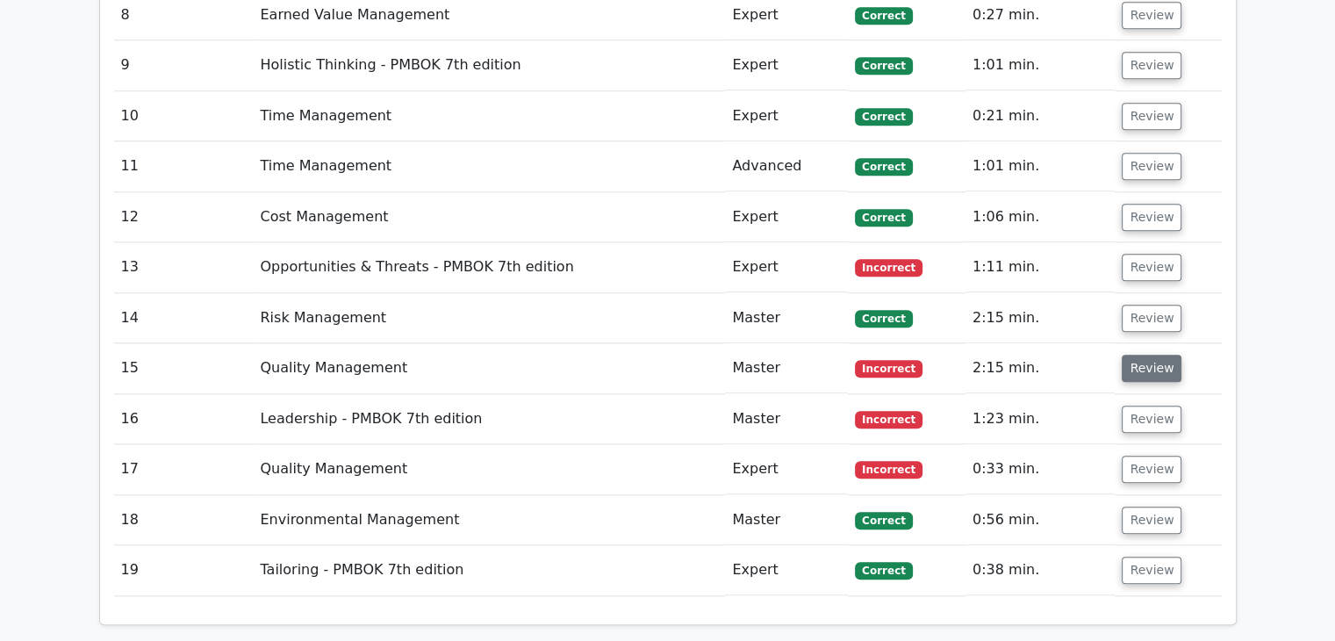
click at [1137, 376] on button "Review" at bounding box center [1151, 367] width 60 height 27
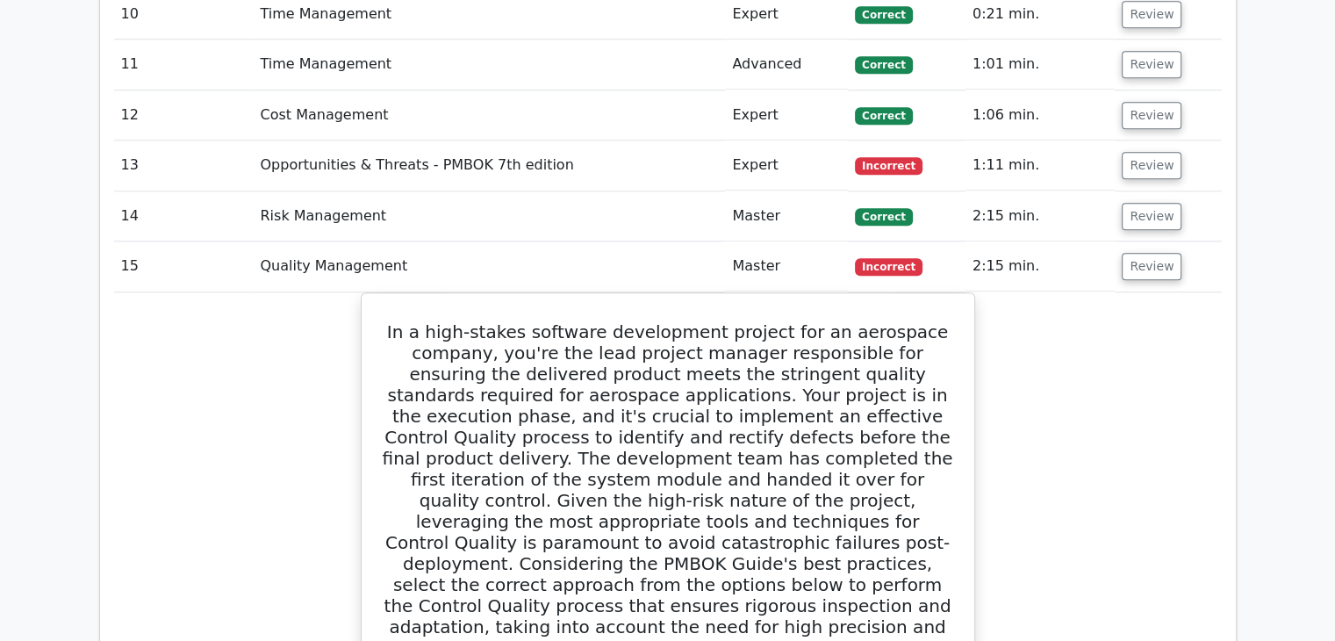
scroll to position [1729, 0]
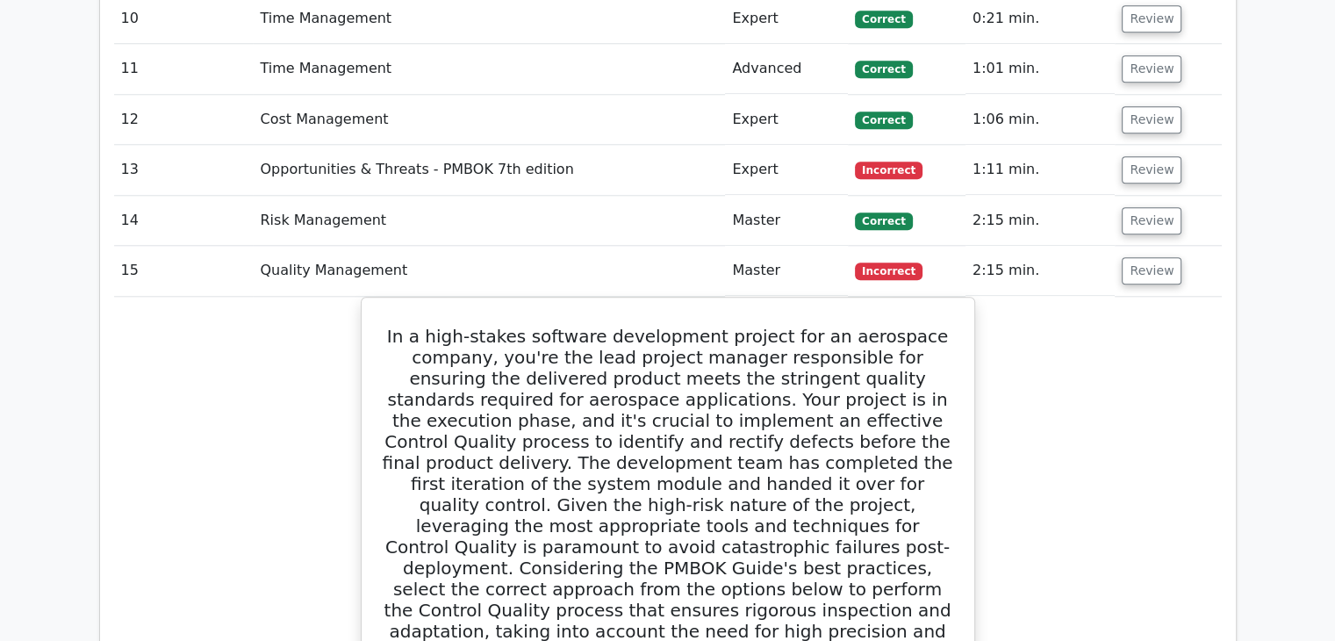
click at [1155, 253] on td "Review" at bounding box center [1167, 271] width 106 height 50
click at [1151, 260] on button "Review" at bounding box center [1151, 270] width 60 height 27
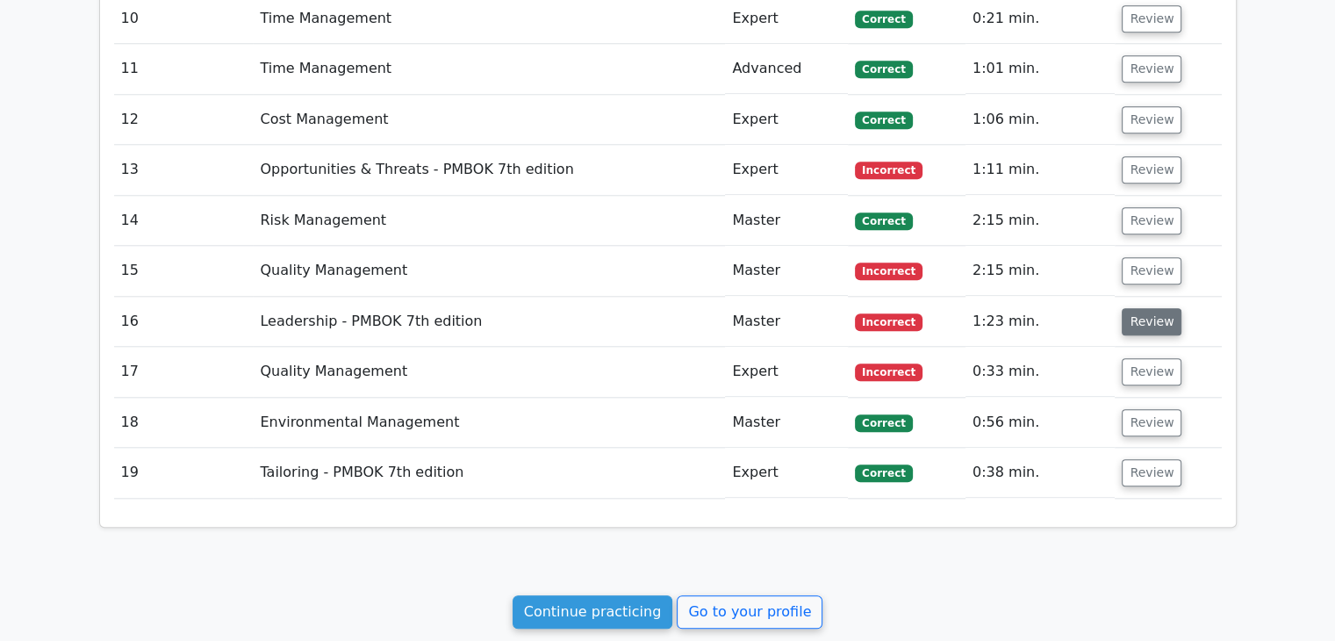
click at [1144, 314] on button "Review" at bounding box center [1151, 321] width 60 height 27
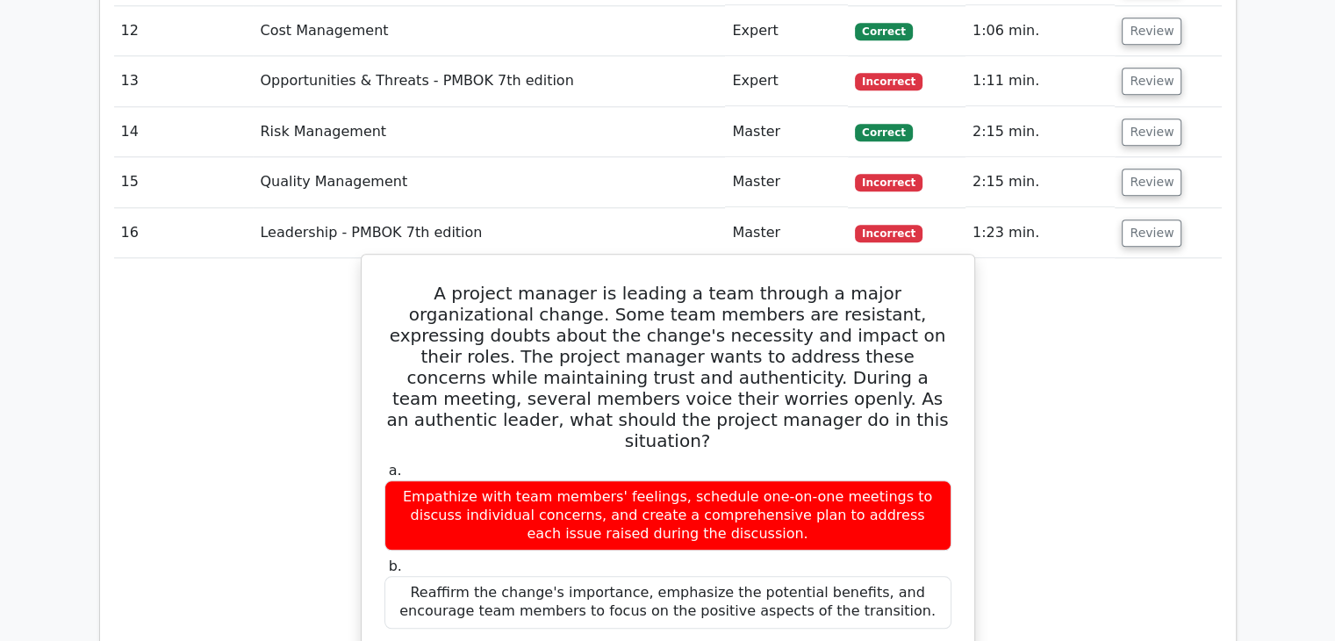
scroll to position [1765, 0]
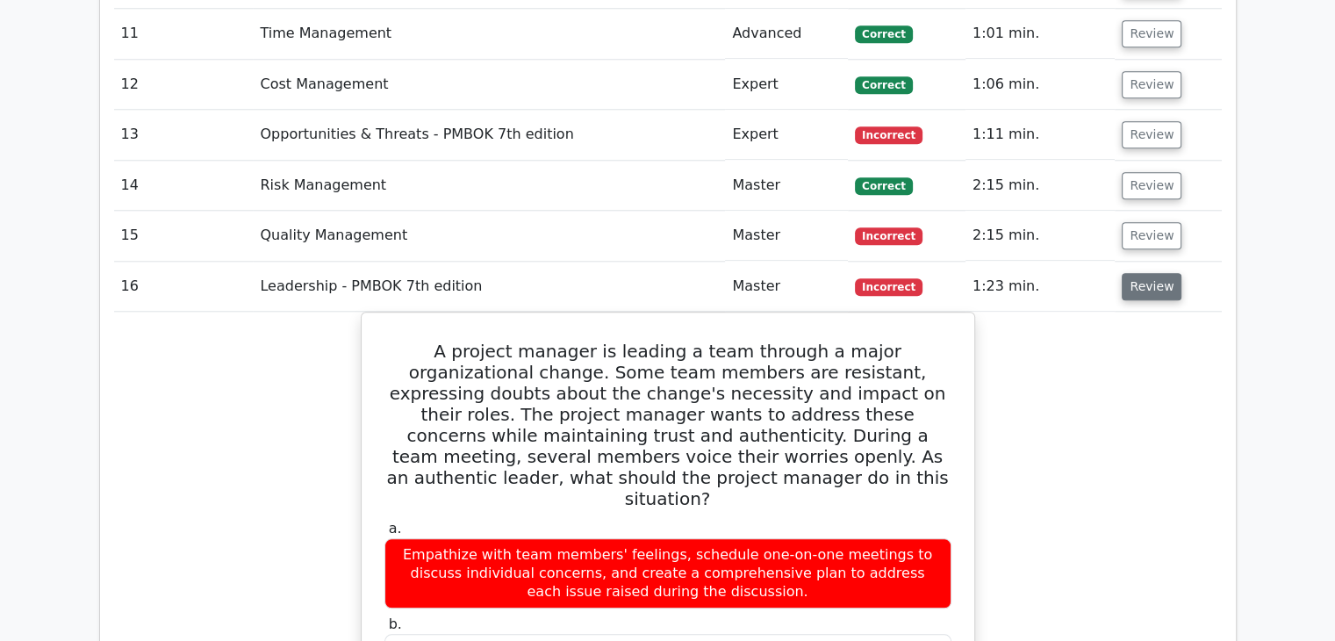
click at [1128, 283] on button "Review" at bounding box center [1151, 286] width 60 height 27
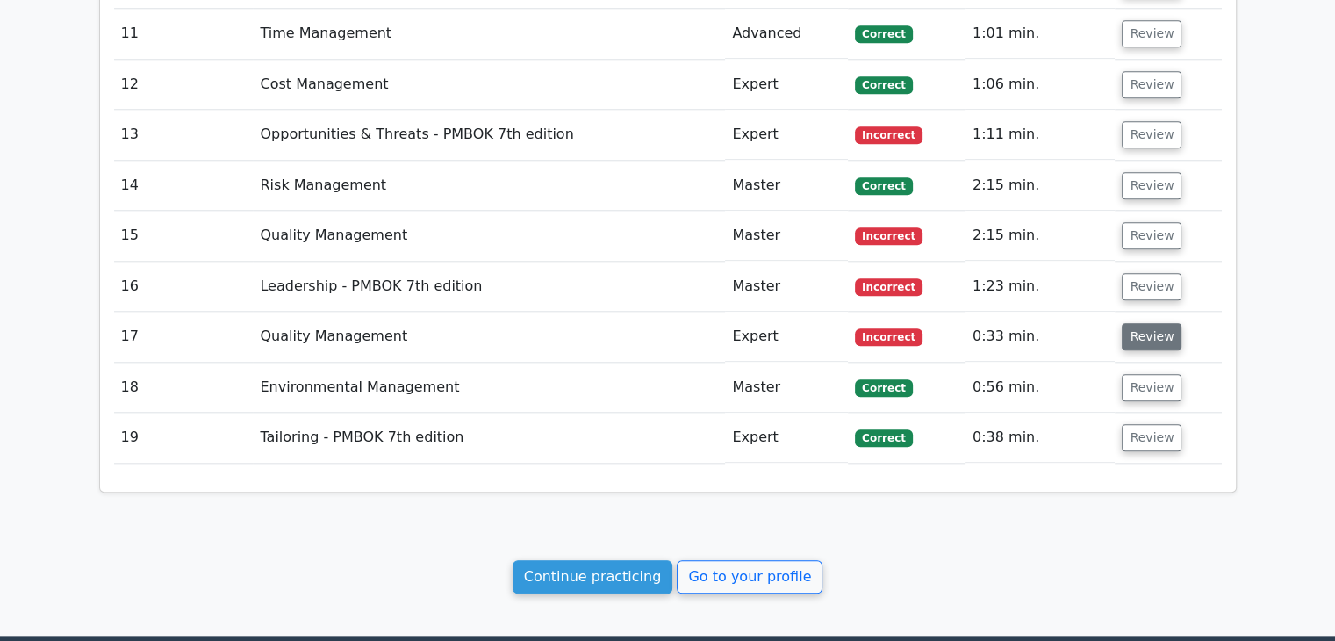
click at [1133, 330] on button "Review" at bounding box center [1151, 336] width 60 height 27
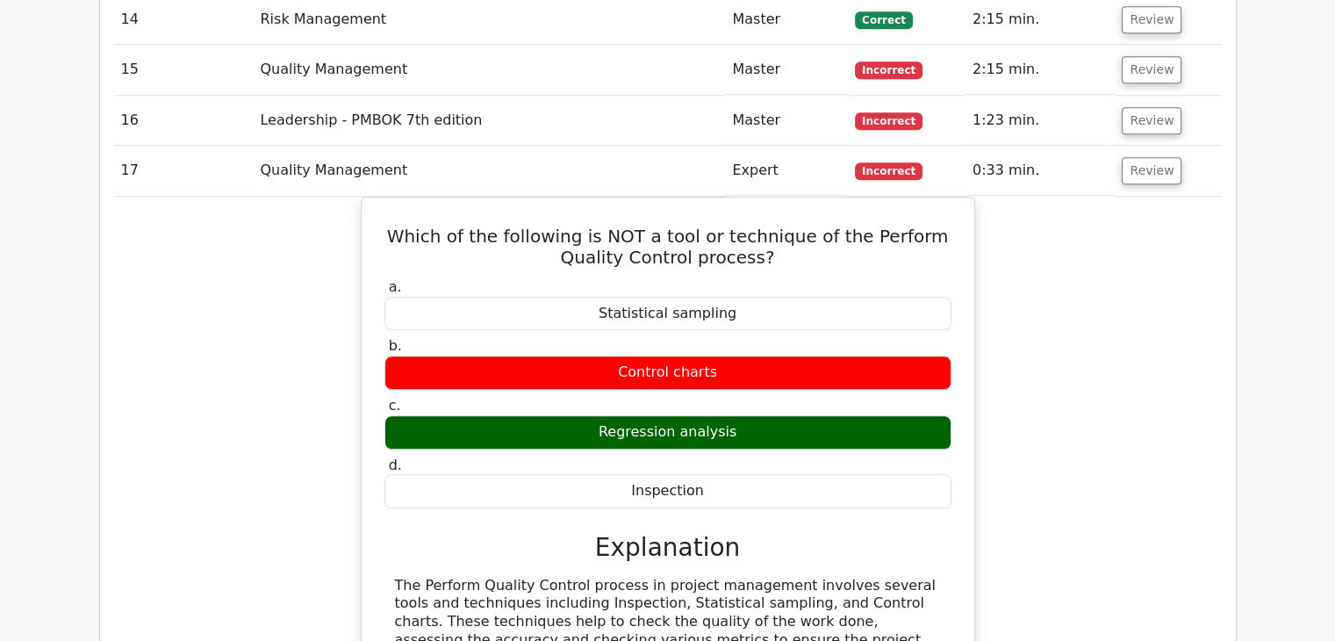
scroll to position [1927, 0]
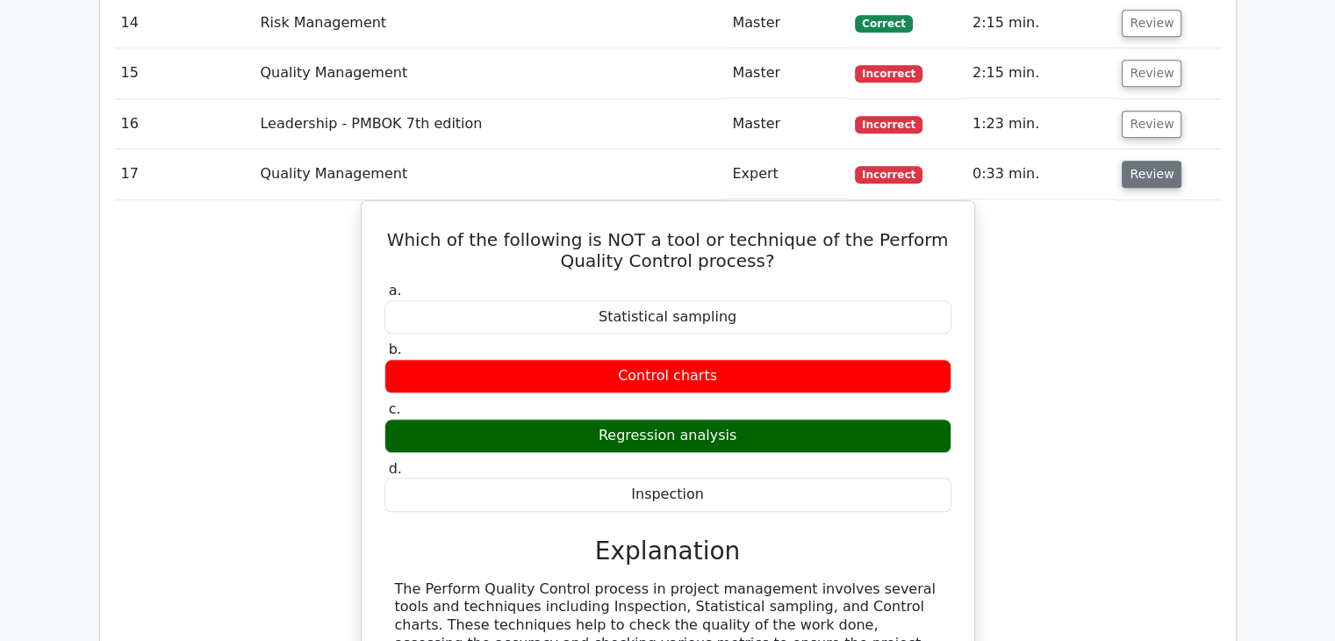
click at [1137, 180] on button "Review" at bounding box center [1151, 174] width 60 height 27
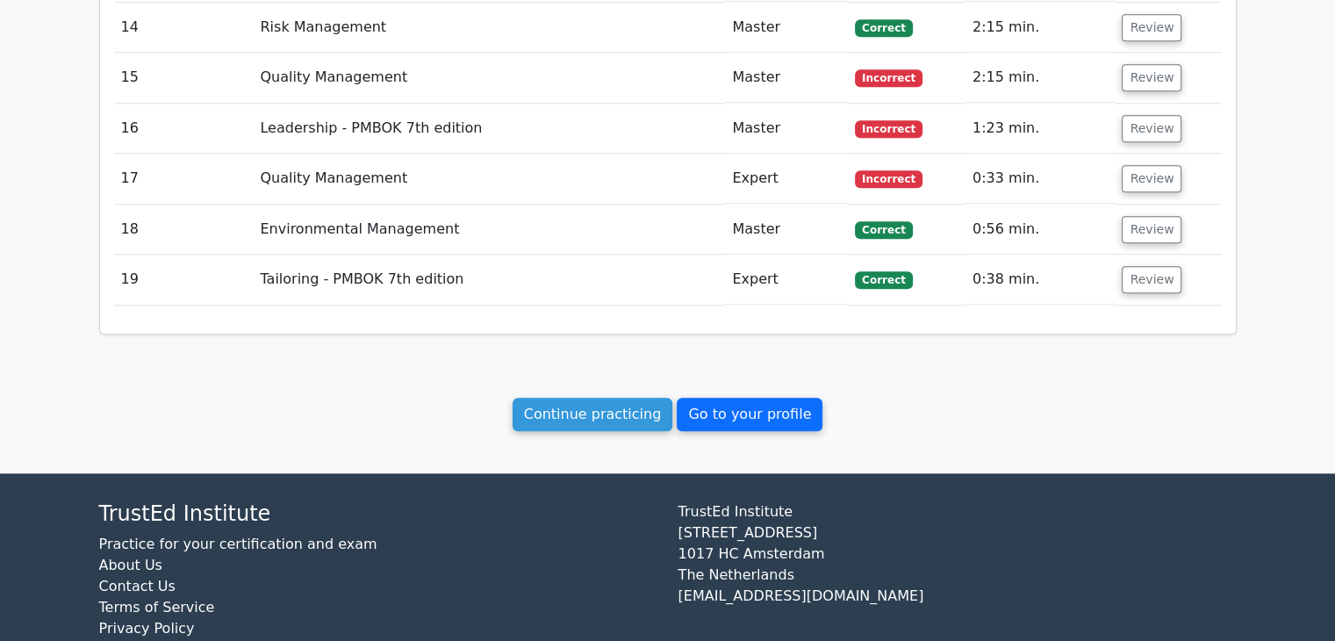
click at [705, 398] on link "Go to your profile" at bounding box center [750, 413] width 146 height 33
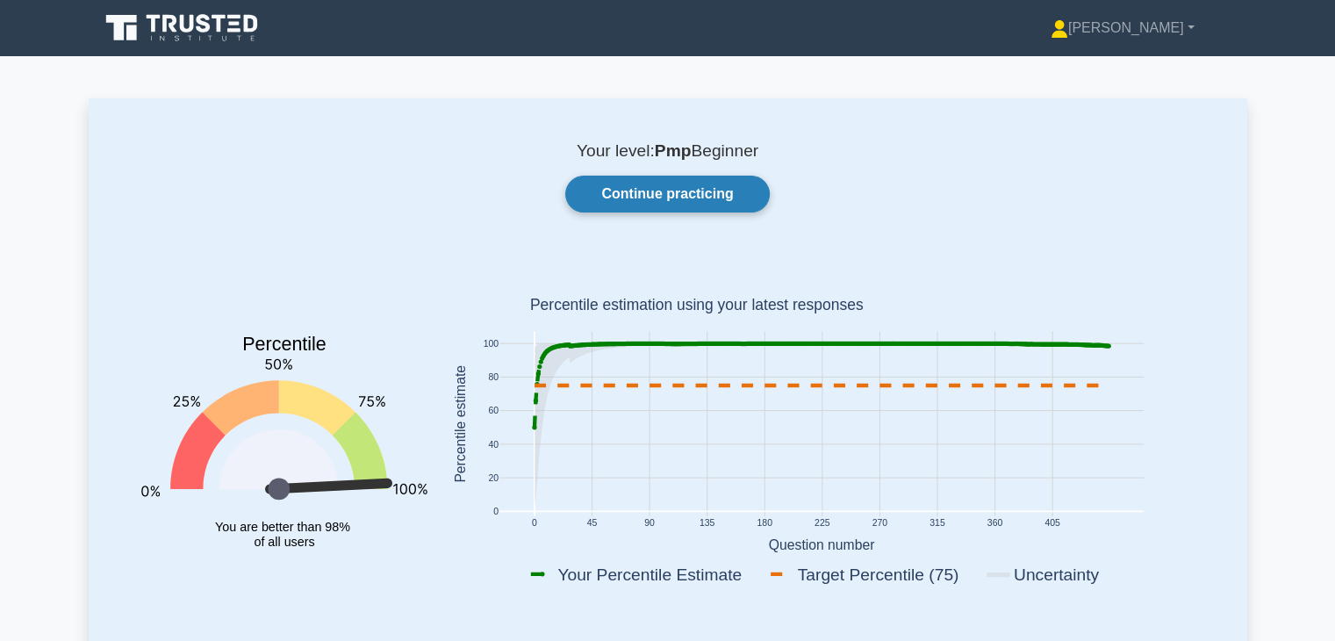
click at [664, 192] on link "Continue practicing" at bounding box center [667, 193] width 204 height 37
